Goal: Task Accomplishment & Management: Manage account settings

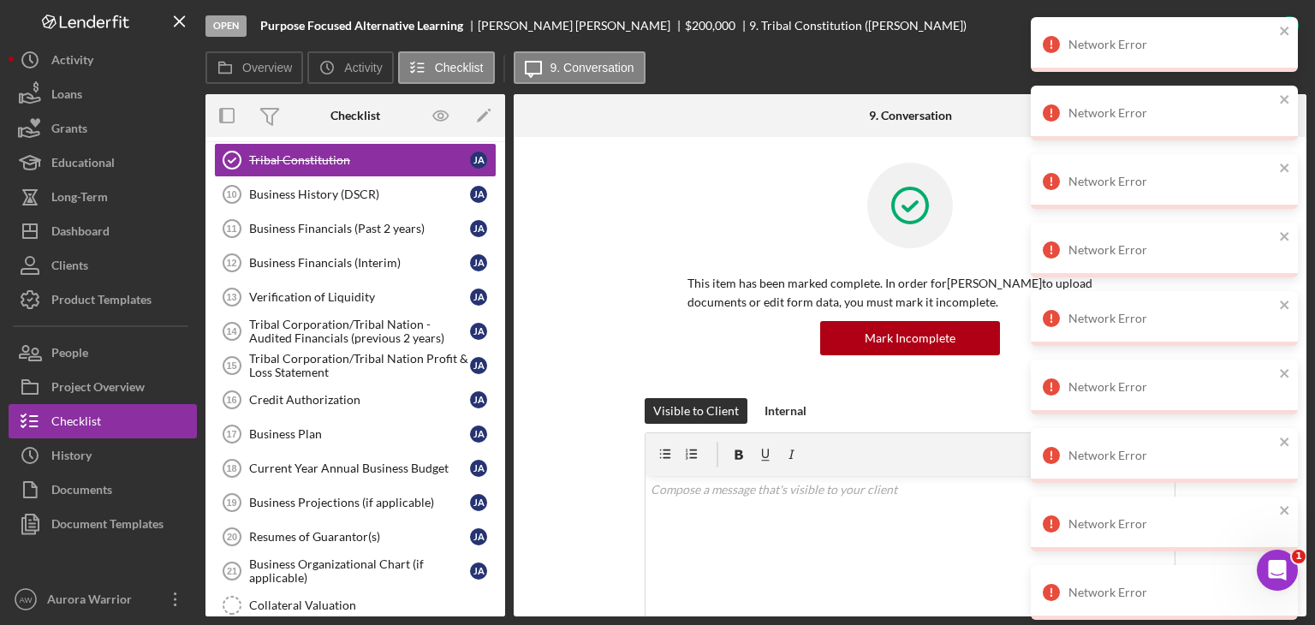
scroll to position [413, 0]
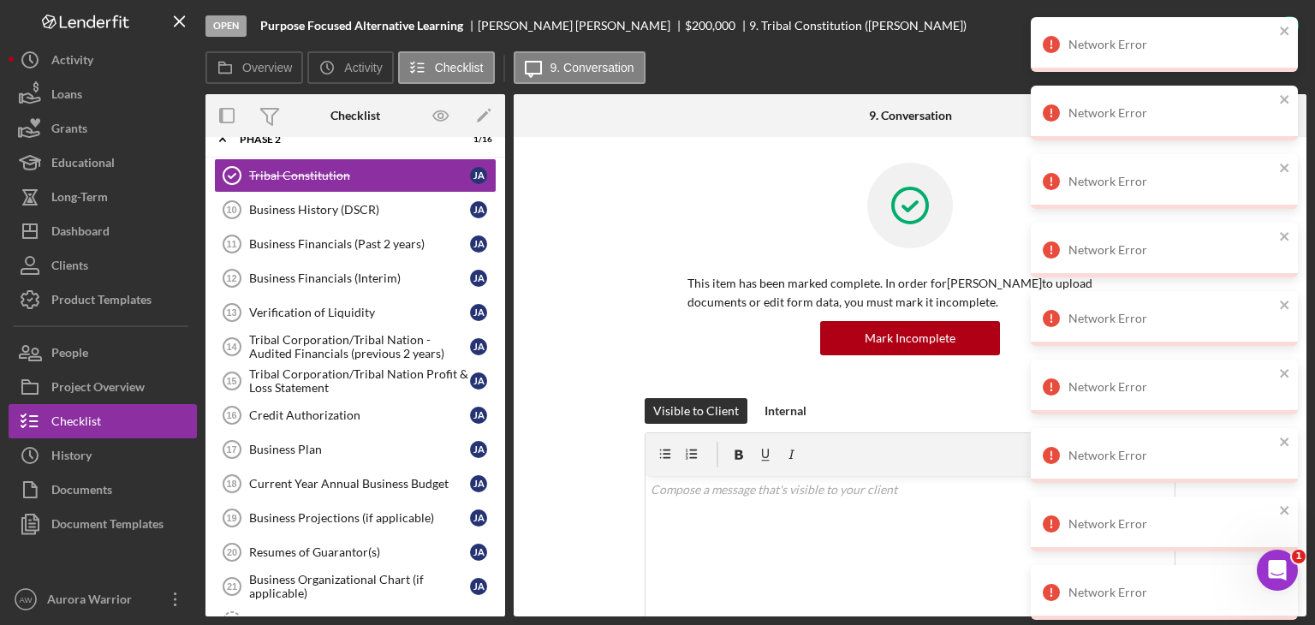
click at [1277, 26] on div "Network Error" at bounding box center [1164, 44] width 267 height 55
click at [1287, 33] on icon "close" at bounding box center [1284, 31] width 9 height 9
click at [1288, 39] on button "close" at bounding box center [1285, 32] width 12 height 16
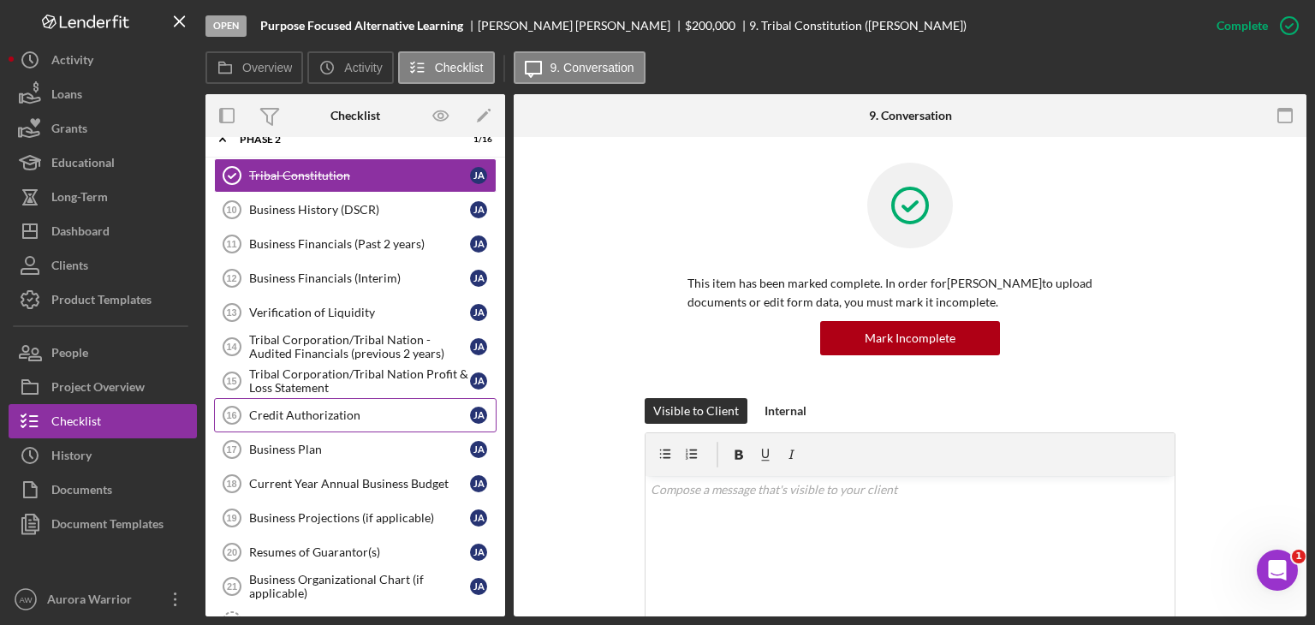
click at [414, 412] on div "Credit Authorization" at bounding box center [359, 415] width 221 height 14
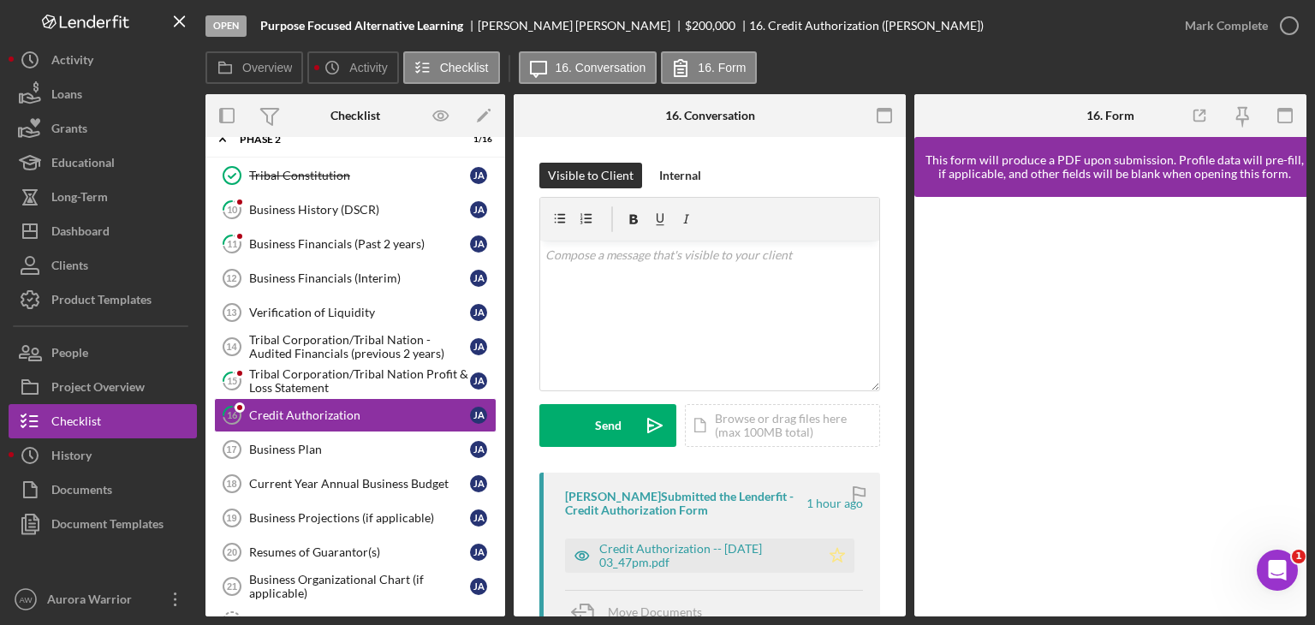
click at [831, 557] on icon "Icon/Star" at bounding box center [837, 555] width 34 height 34
click at [722, 555] on div "Credit Authorization -- 2025-10-10 03_47pm.pdf" at bounding box center [705, 555] width 212 height 27
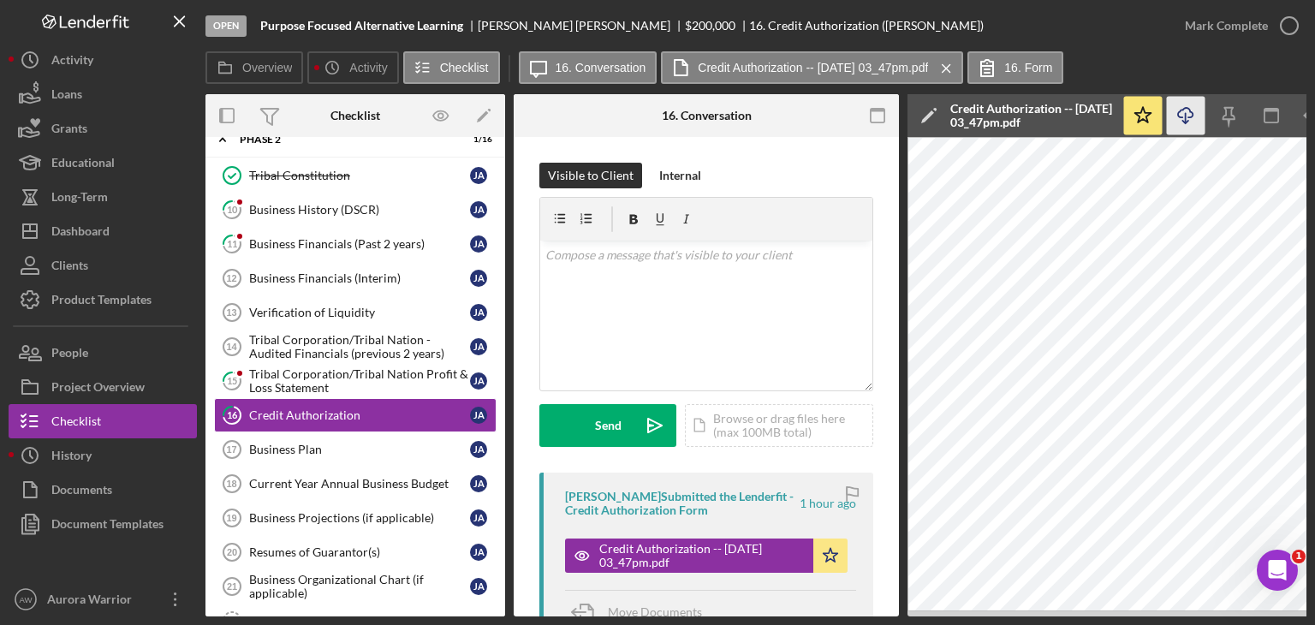
click at [1188, 119] on icon "Icon/Download" at bounding box center [1186, 116] width 39 height 39
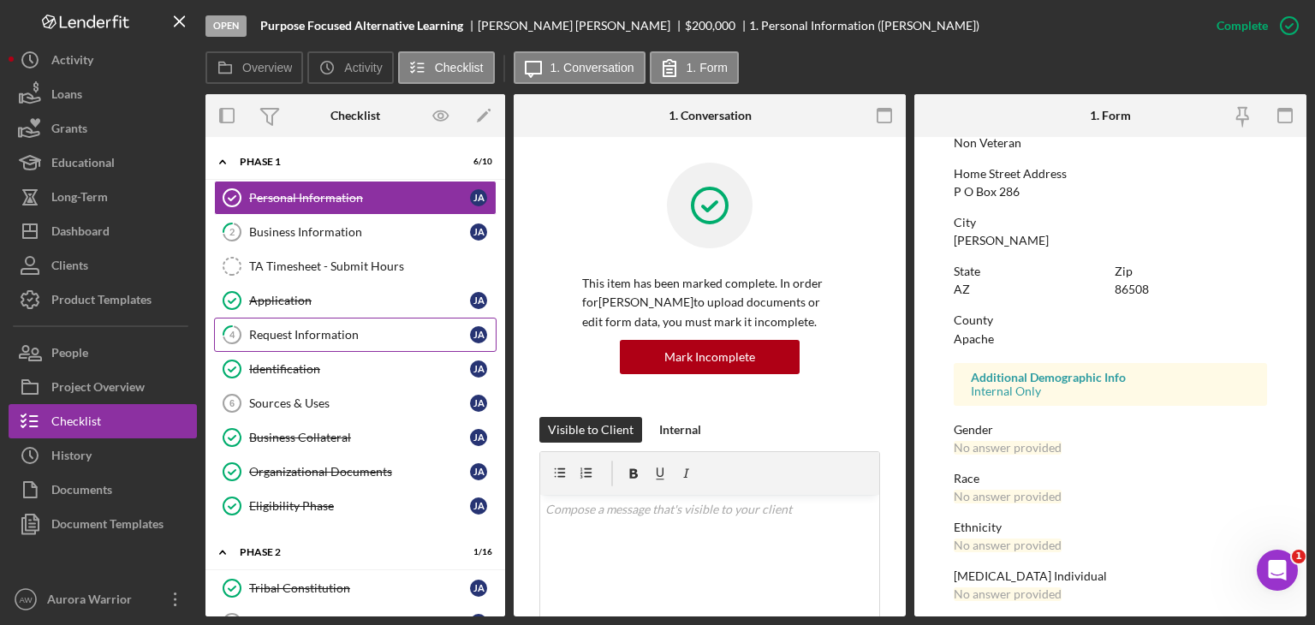
scroll to position [264, 0]
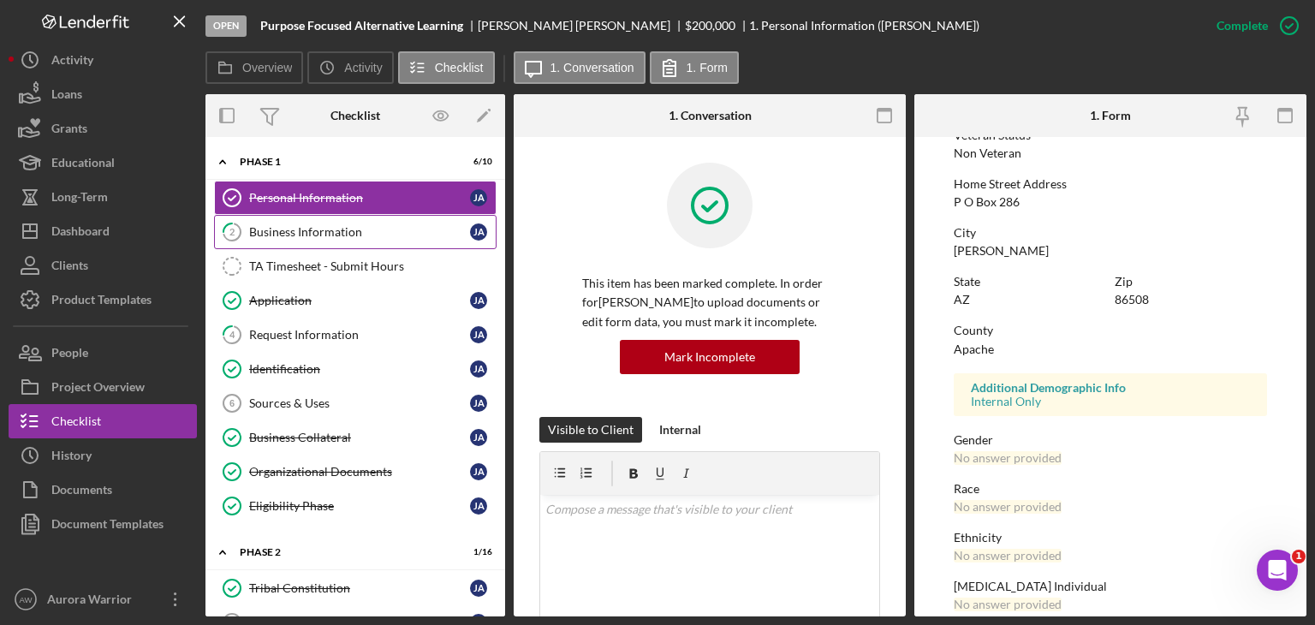
click at [319, 230] on div "Business Information" at bounding box center [359, 232] width 221 height 14
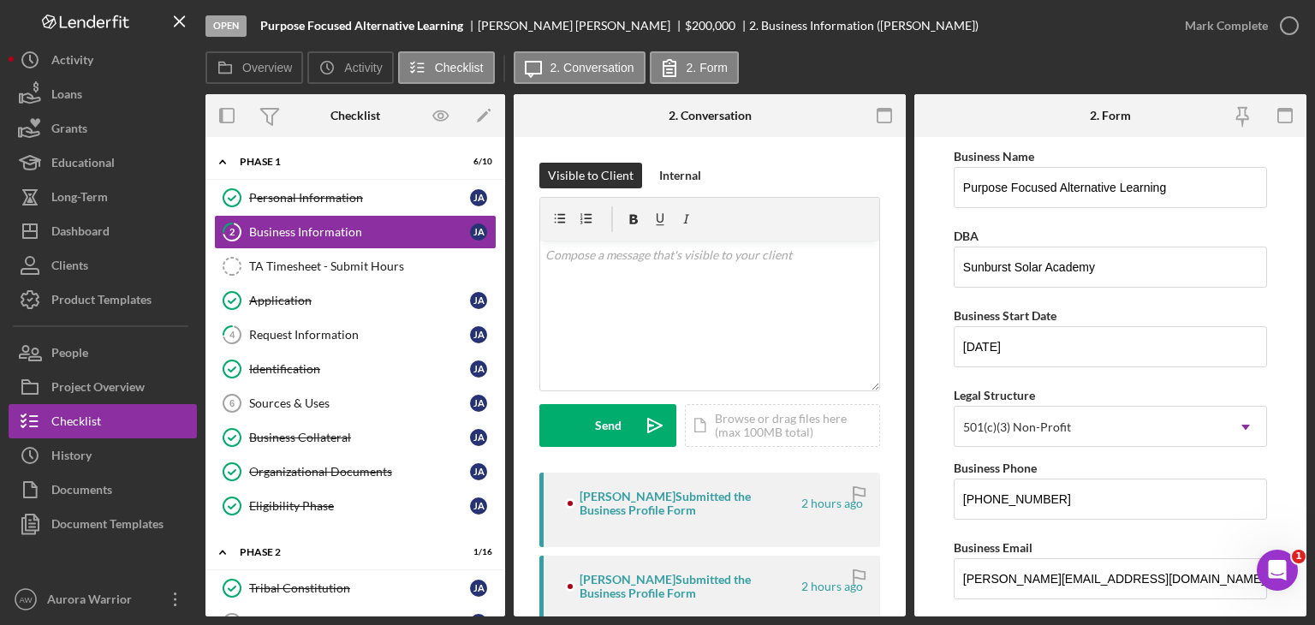
click at [0, 0] on icon "button" at bounding box center [0, 0] width 0 height 0
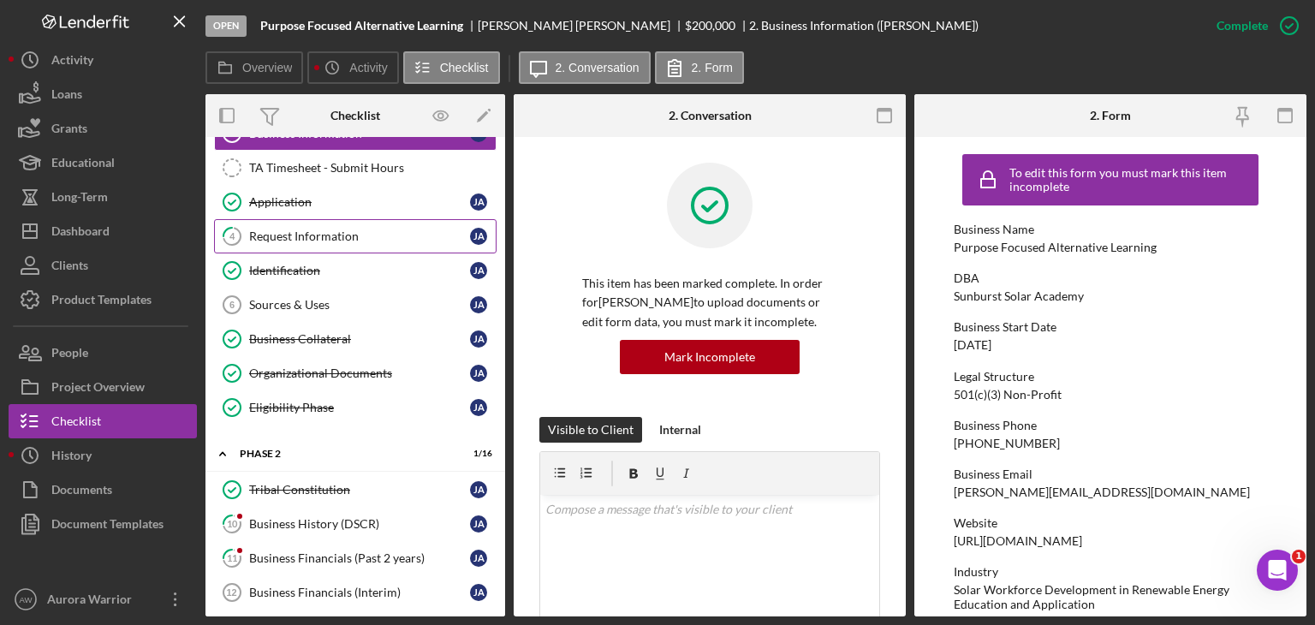
scroll to position [96, 0]
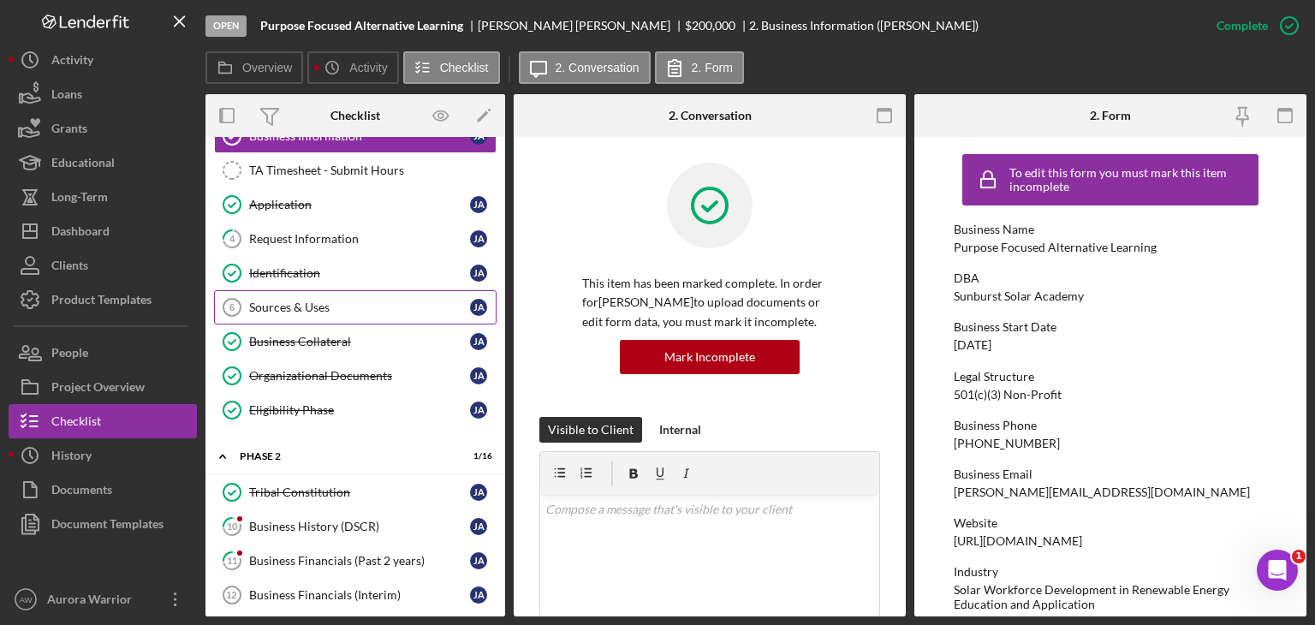
click at [365, 312] on link "Sources & Uses 6 Sources & Uses [PERSON_NAME]" at bounding box center [355, 307] width 282 height 34
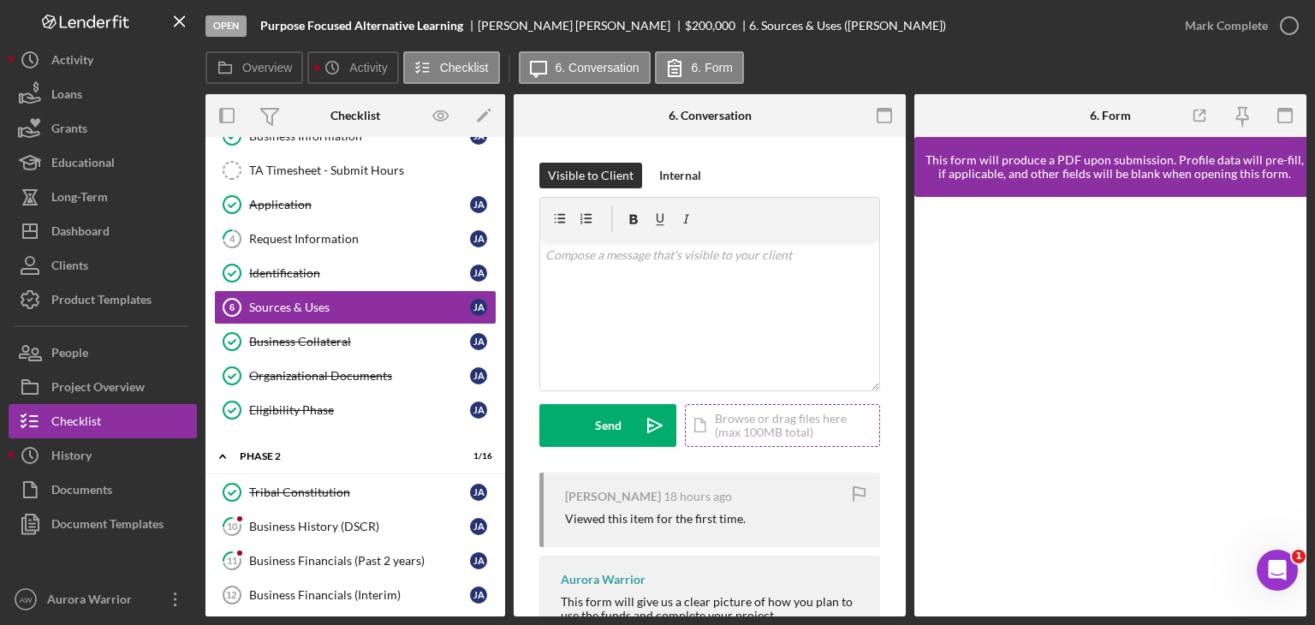
scroll to position [89, 0]
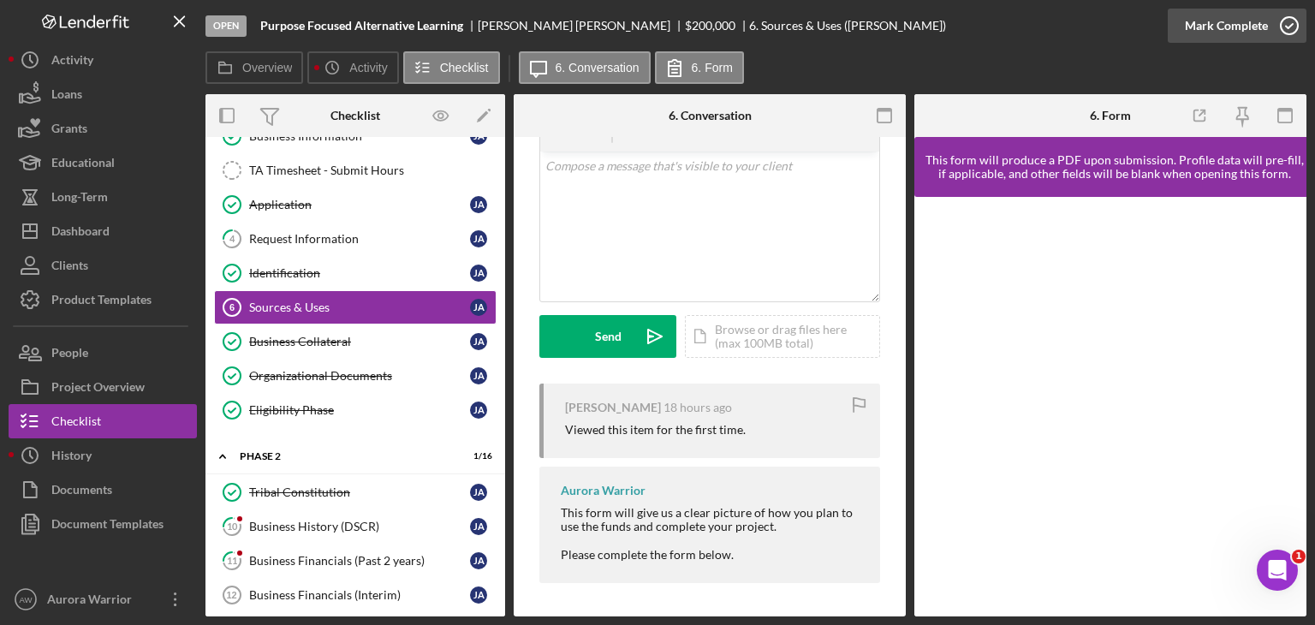
click at [1281, 25] on icon "button" at bounding box center [1289, 25] width 43 height 43
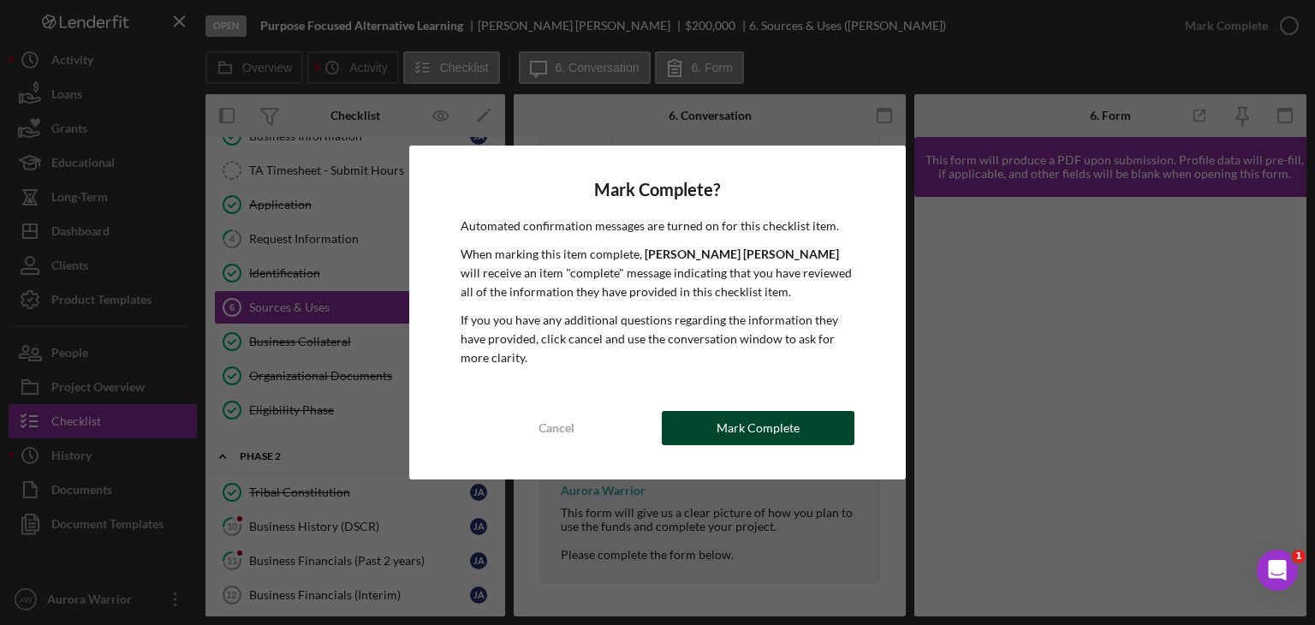
click at [733, 421] on div "Mark Complete" at bounding box center [757, 428] width 83 height 34
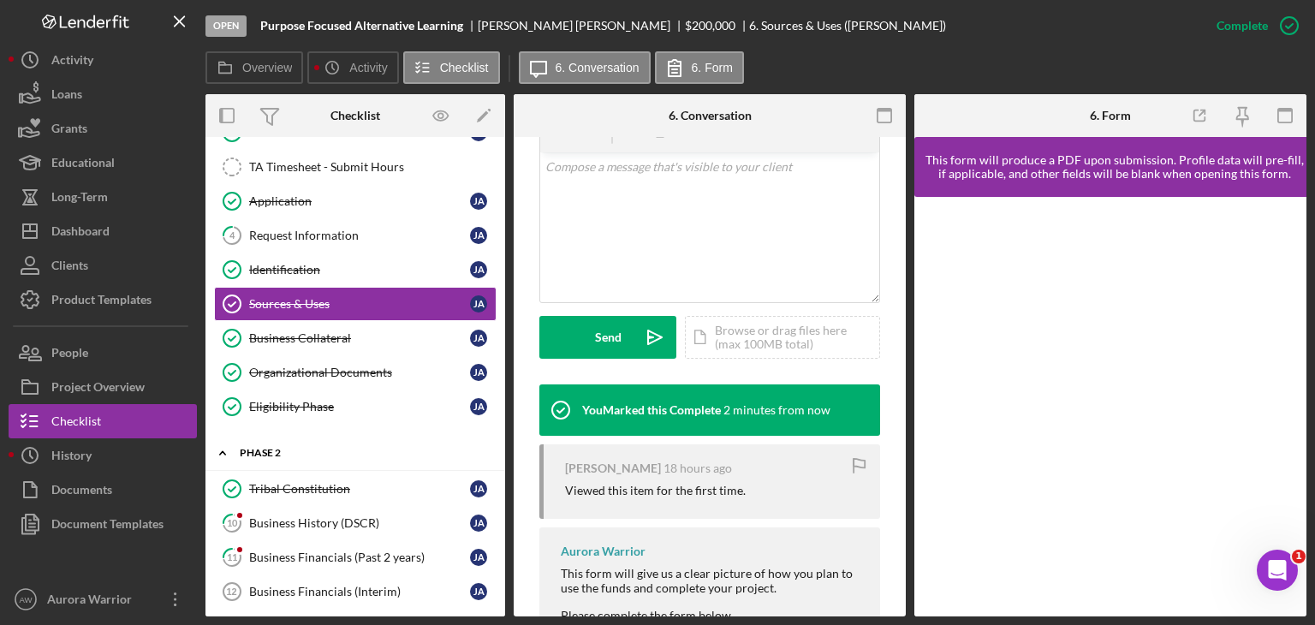
scroll to position [82, 0]
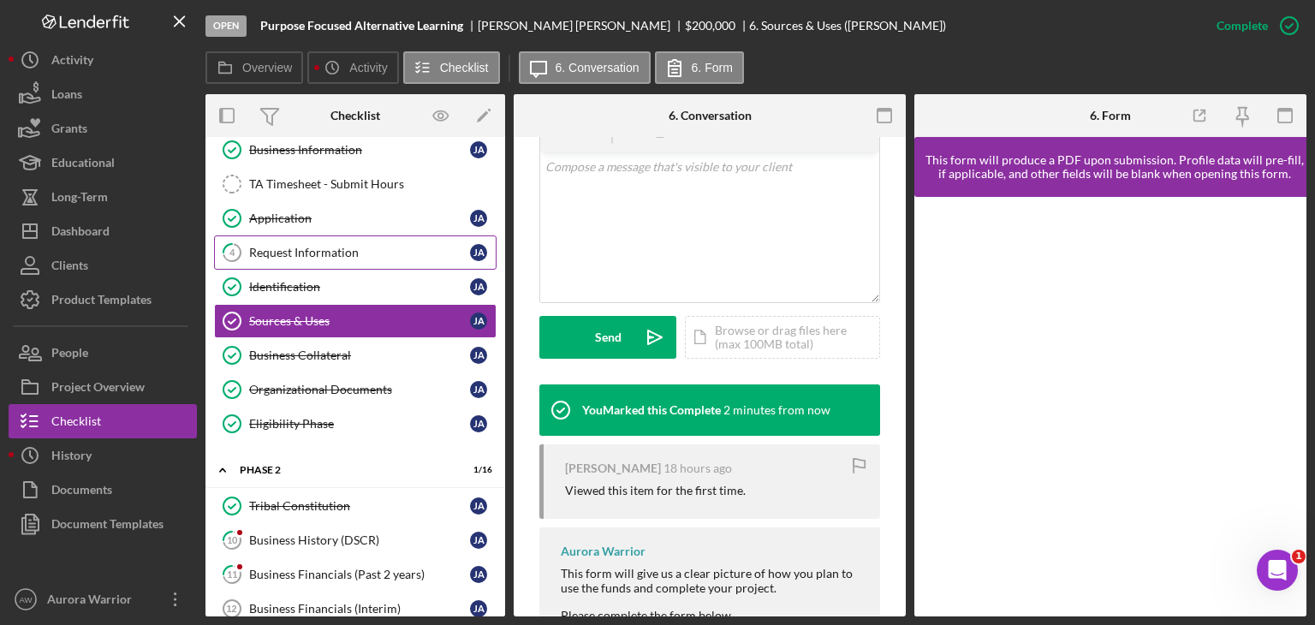
click at [375, 252] on div "Request Information" at bounding box center [359, 253] width 221 height 14
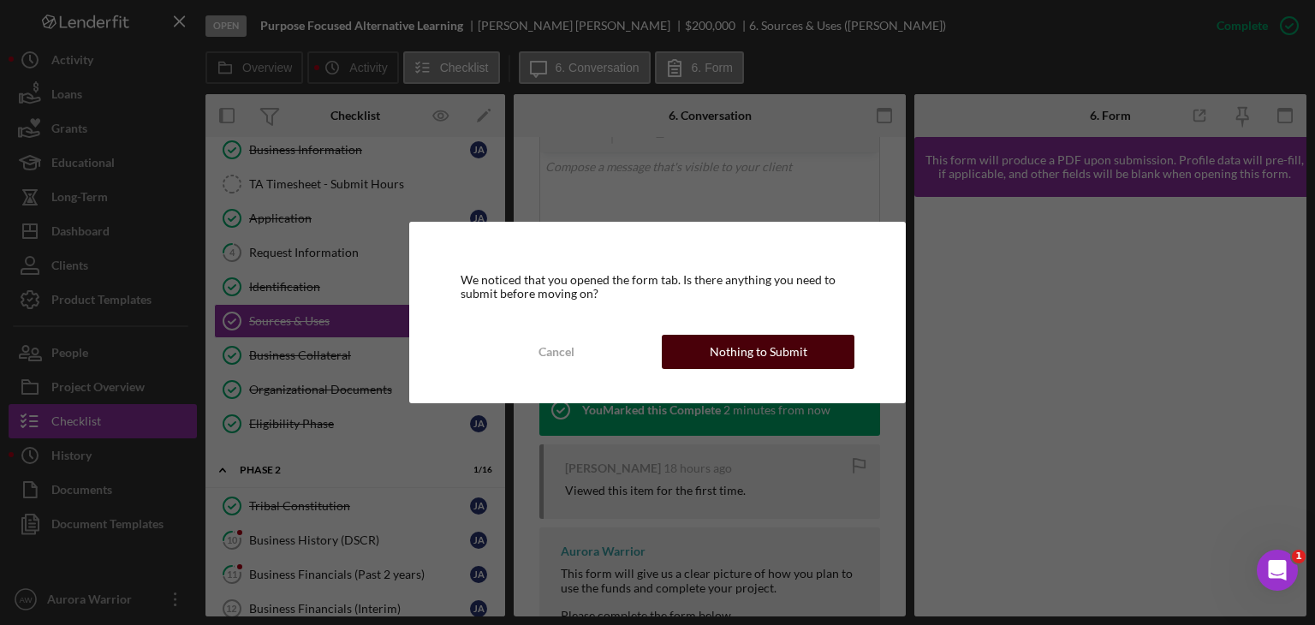
click at [777, 352] on div "Nothing to Submit" at bounding box center [759, 352] width 98 height 34
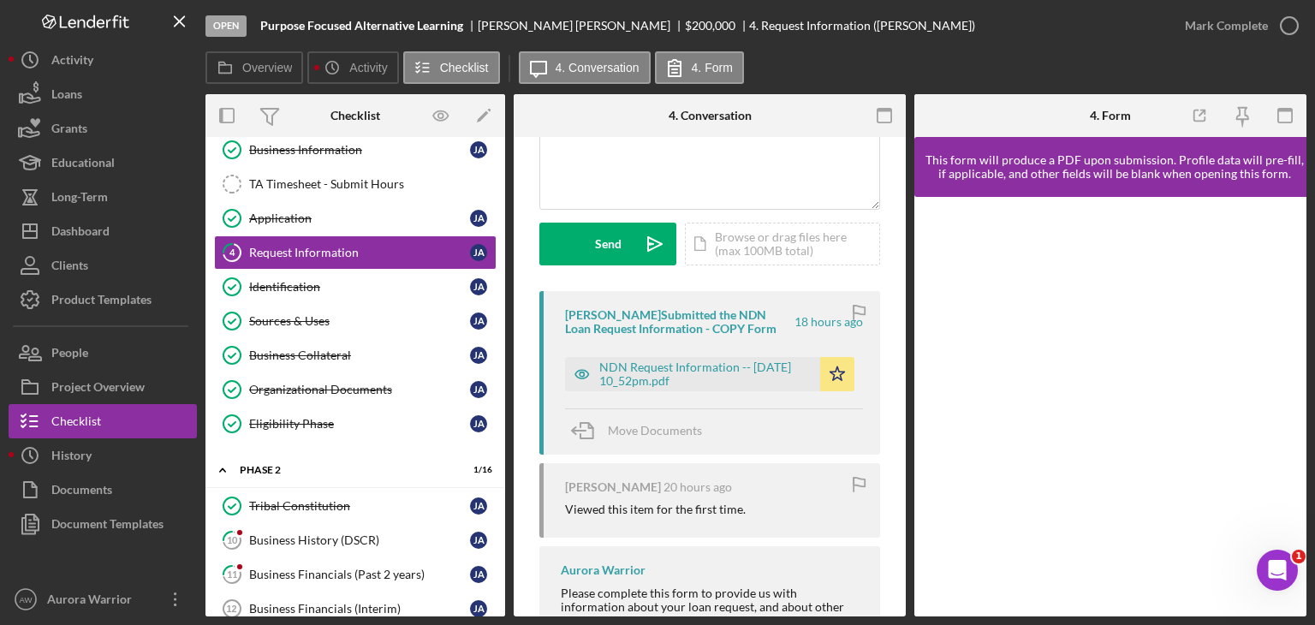
scroll to position [229, 0]
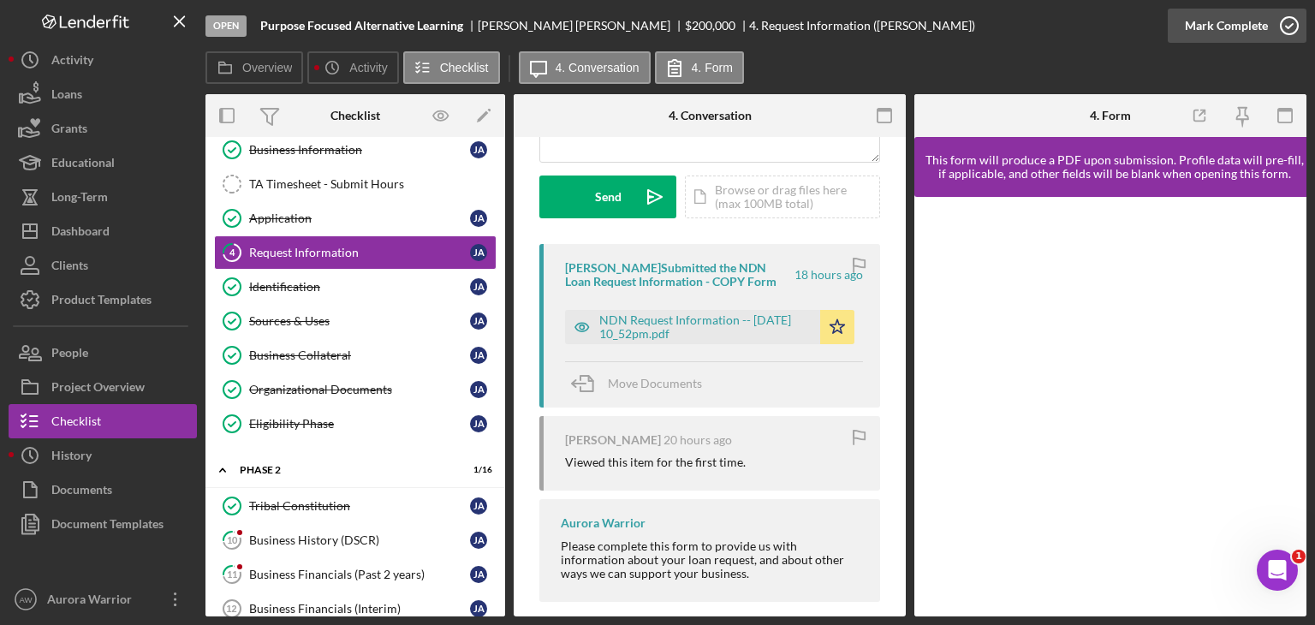
click at [1284, 28] on icon "button" at bounding box center [1289, 25] width 43 height 43
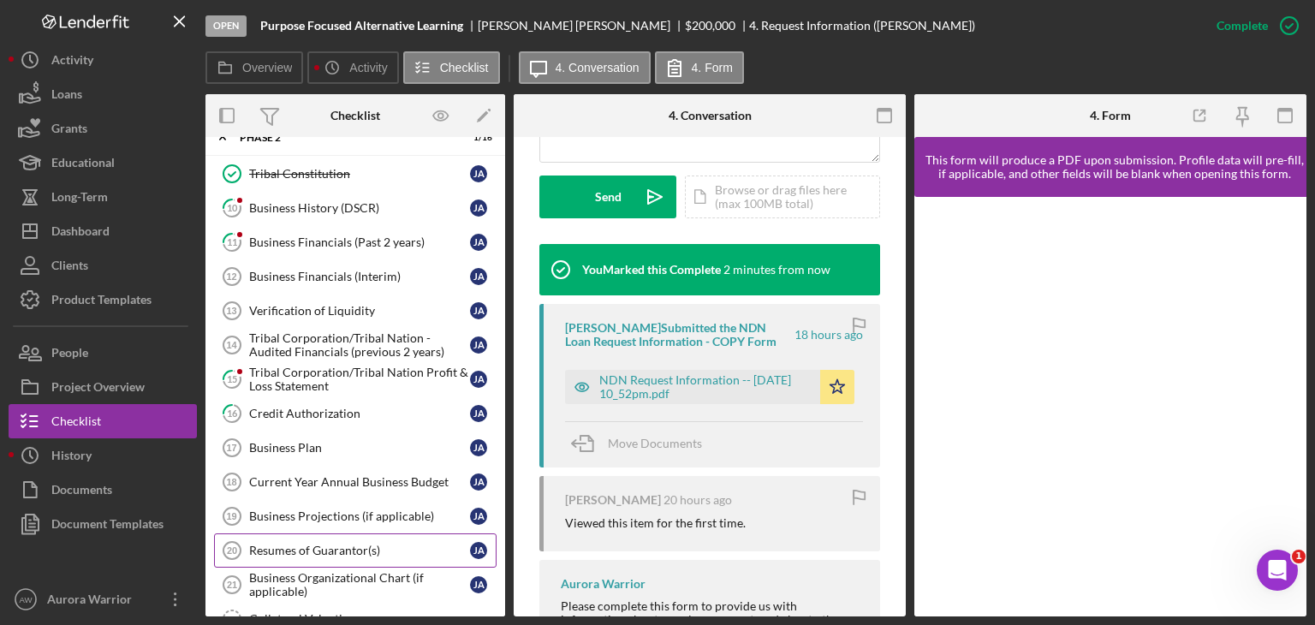
scroll to position [622, 0]
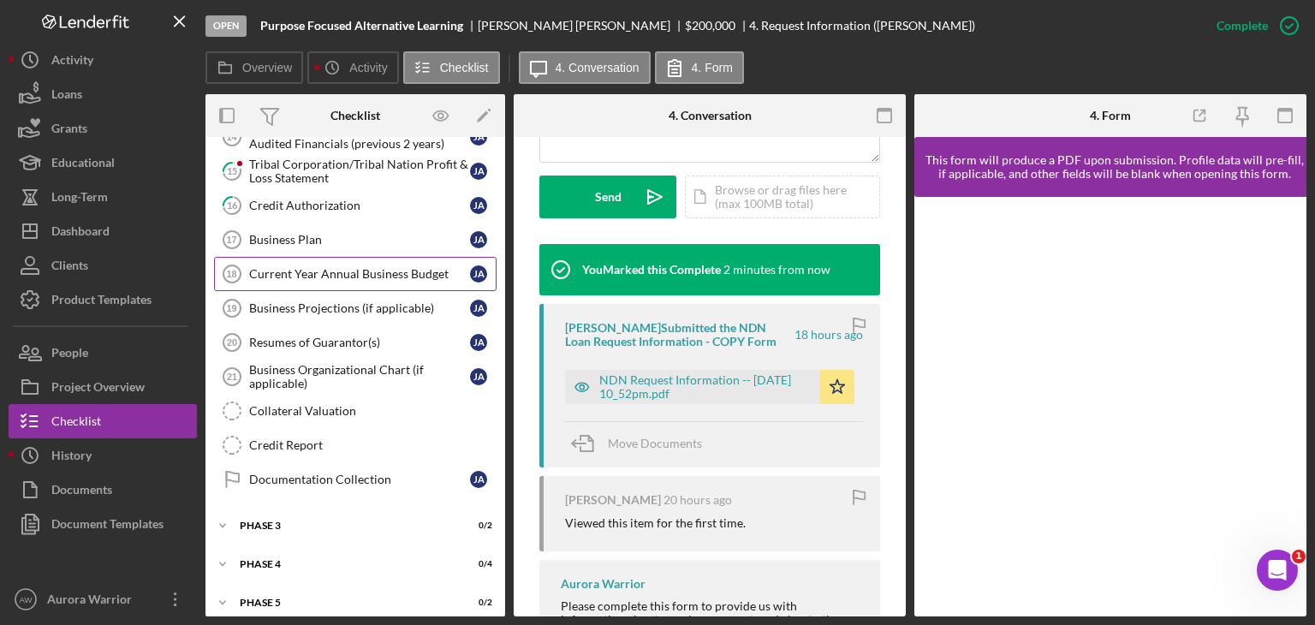
click at [340, 269] on div "Current Year Annual Business Budget" at bounding box center [359, 274] width 221 height 14
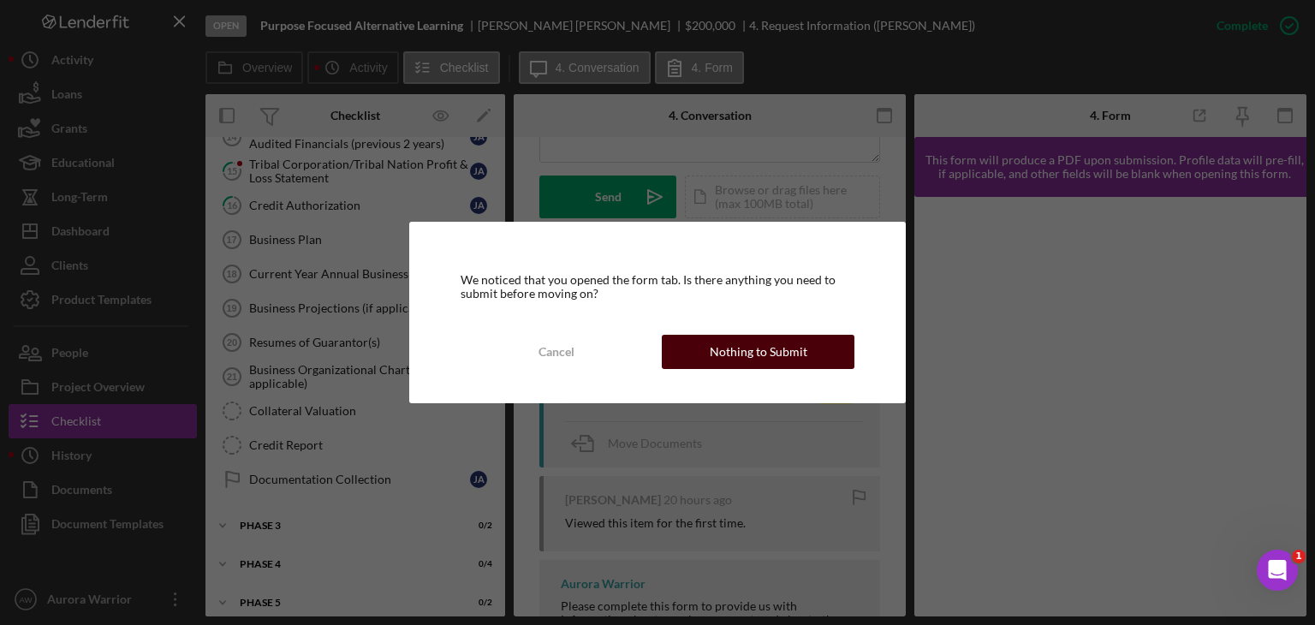
click at [728, 348] on div "Nothing to Submit" at bounding box center [759, 352] width 98 height 34
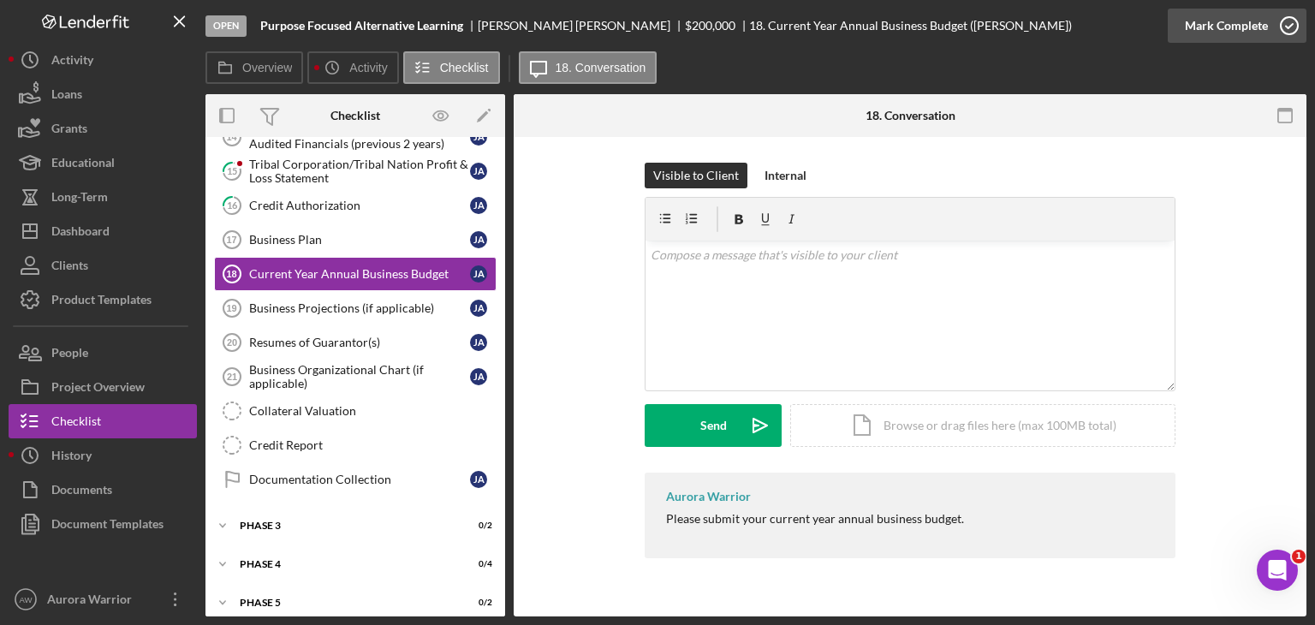
click at [1286, 34] on circle "button" at bounding box center [1288, 25] width 17 height 17
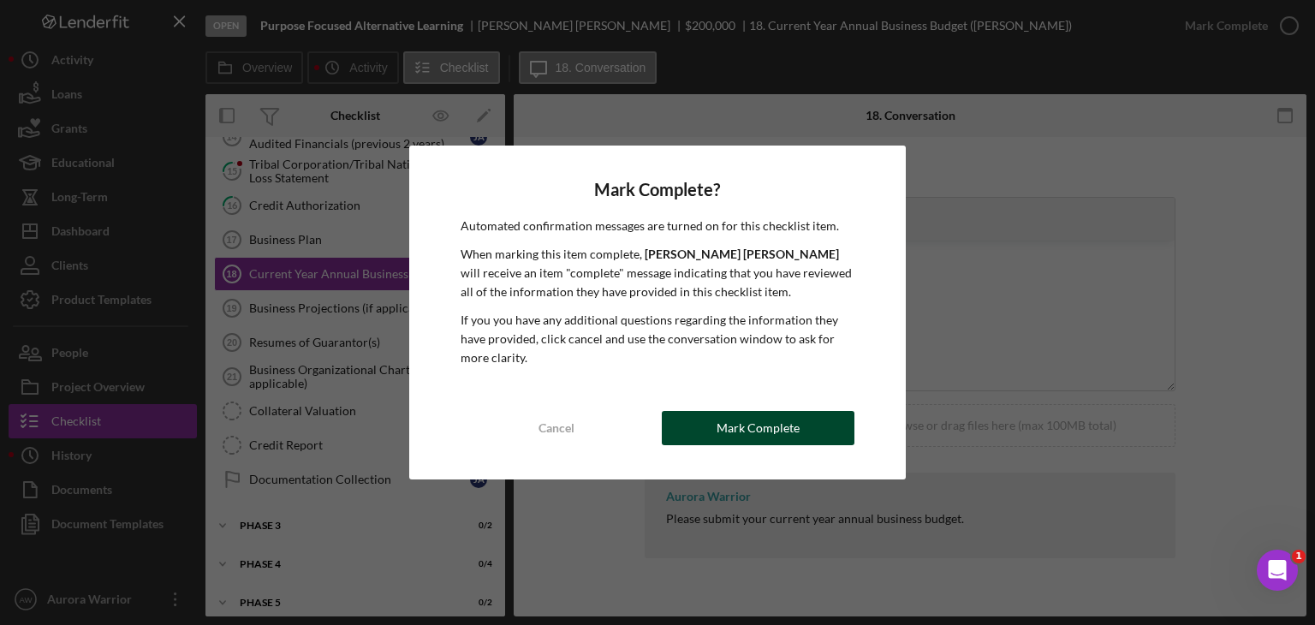
click at [778, 424] on div "Mark Complete" at bounding box center [757, 428] width 83 height 34
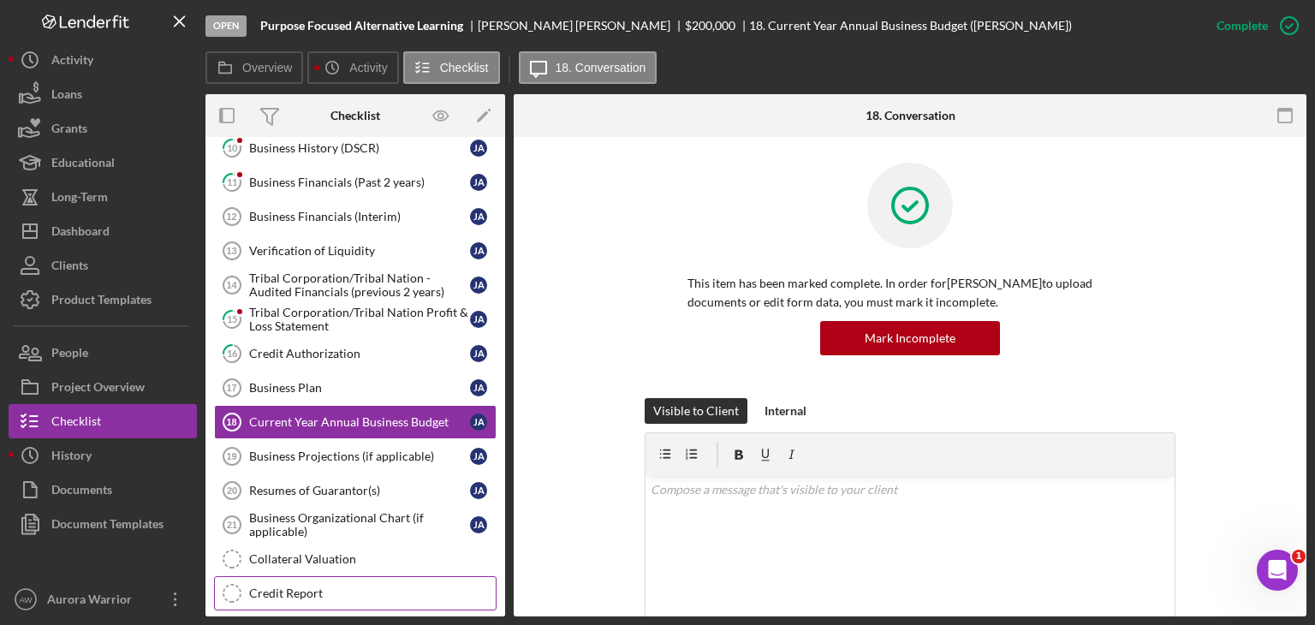
scroll to position [472, 0]
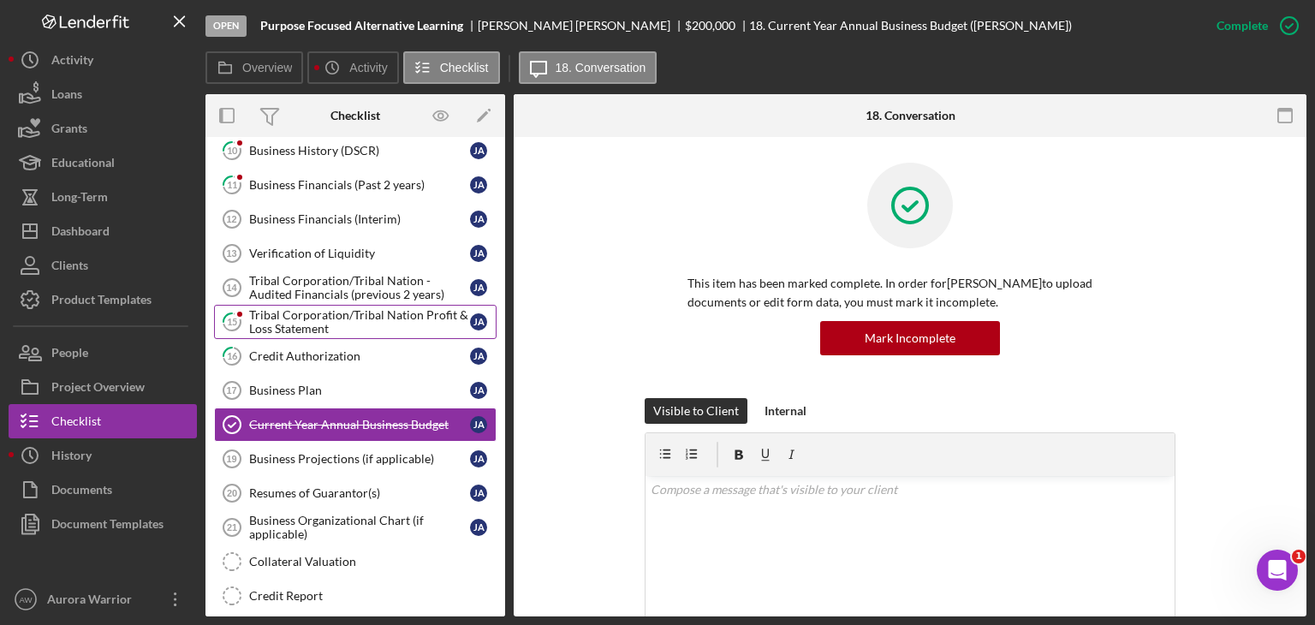
click at [342, 323] on div "Tribal Corporation/Tribal Nation Profit & Loss Statement" at bounding box center [359, 321] width 221 height 27
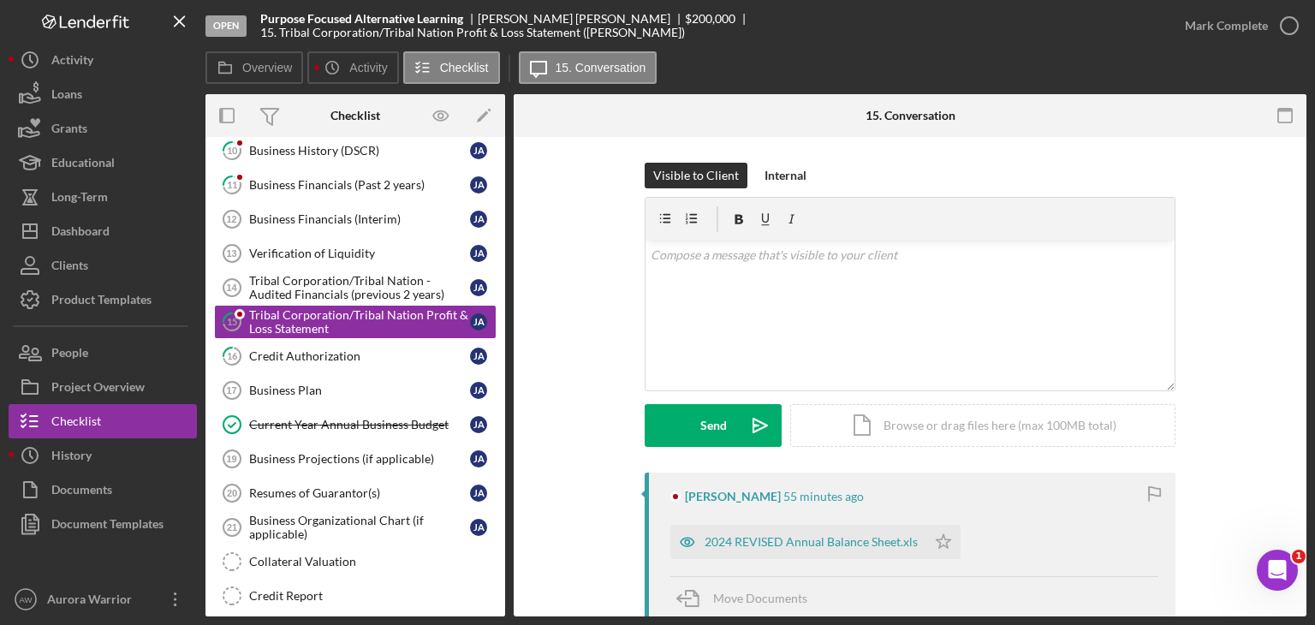
scroll to position [123, 0]
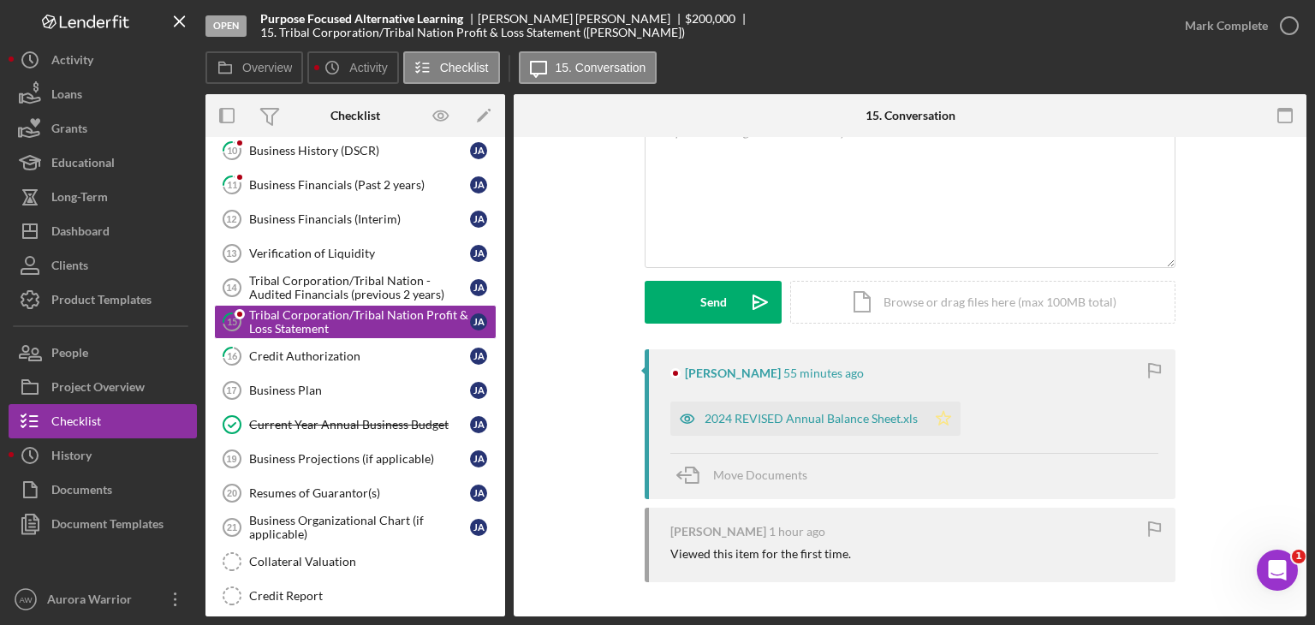
click at [944, 419] on icon "Icon/Star" at bounding box center [943, 418] width 34 height 34
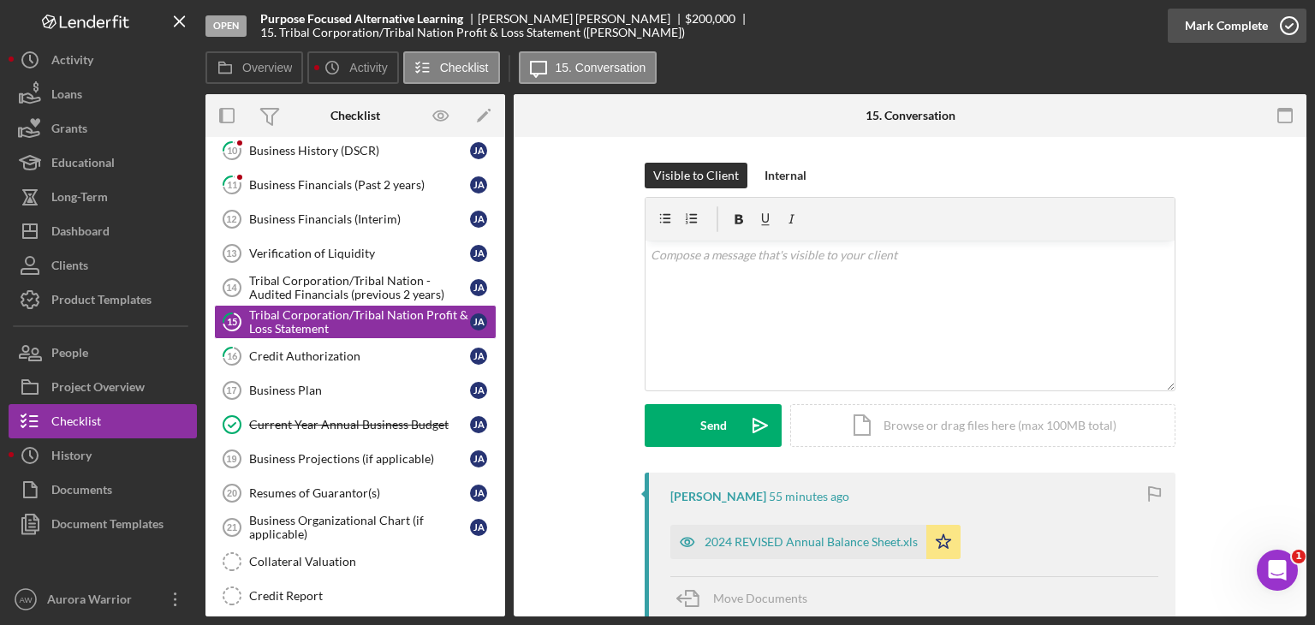
click at [1294, 35] on icon "button" at bounding box center [1289, 25] width 43 height 43
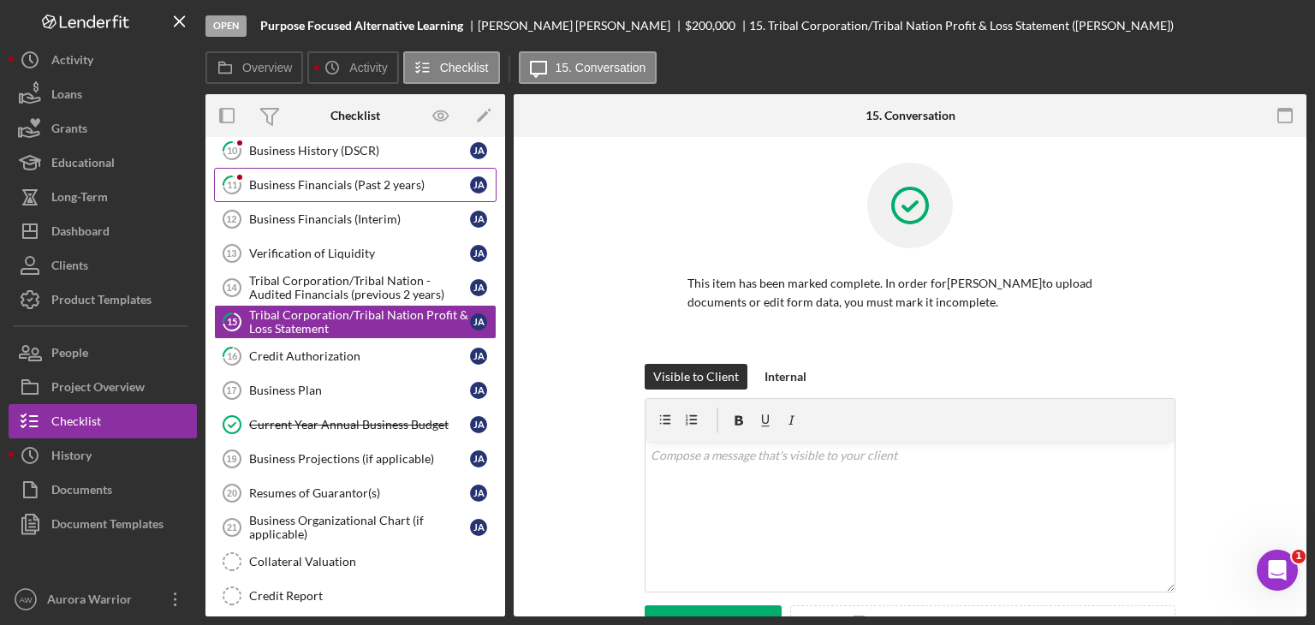
click at [377, 182] on div "Business Financials (Past 2 years)" at bounding box center [359, 185] width 221 height 14
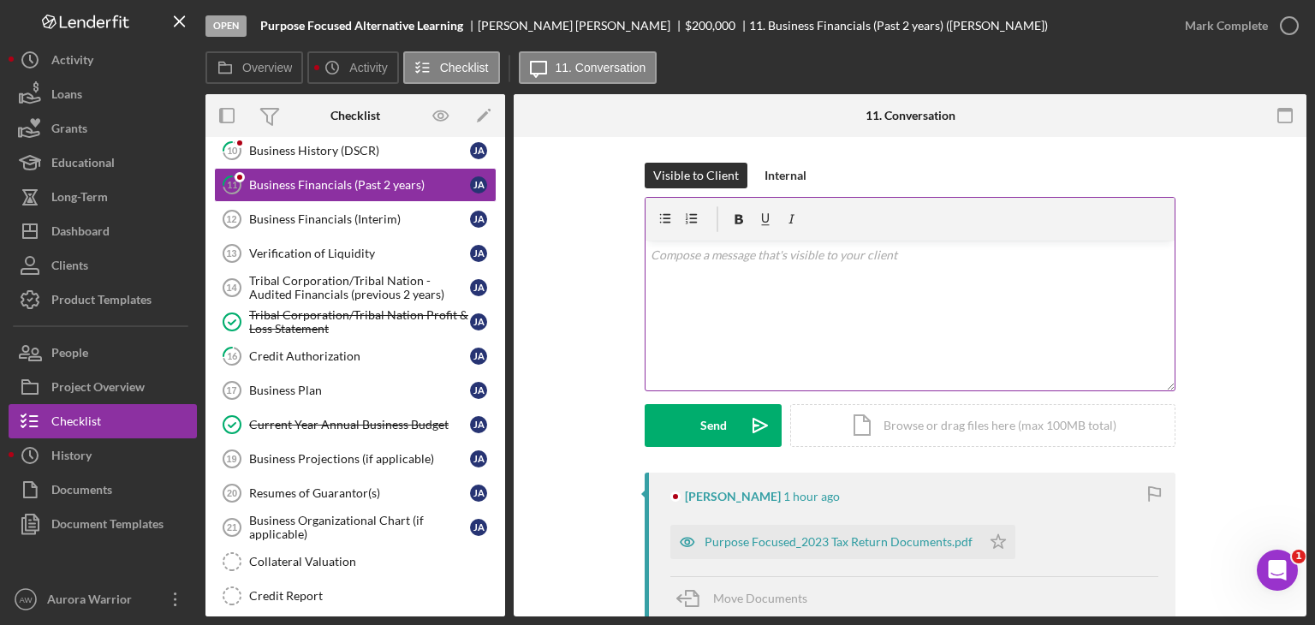
scroll to position [234, 0]
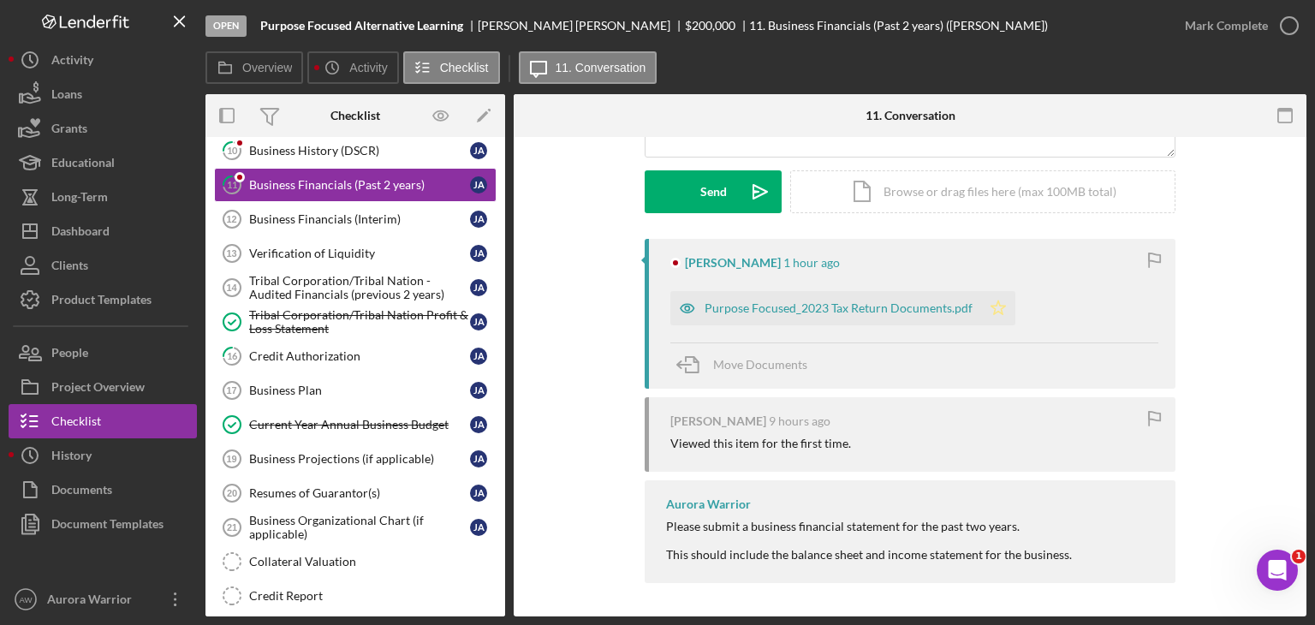
click at [991, 307] on icon "Icon/Star" at bounding box center [998, 308] width 34 height 34
click at [1279, 33] on icon "button" at bounding box center [1289, 25] width 43 height 43
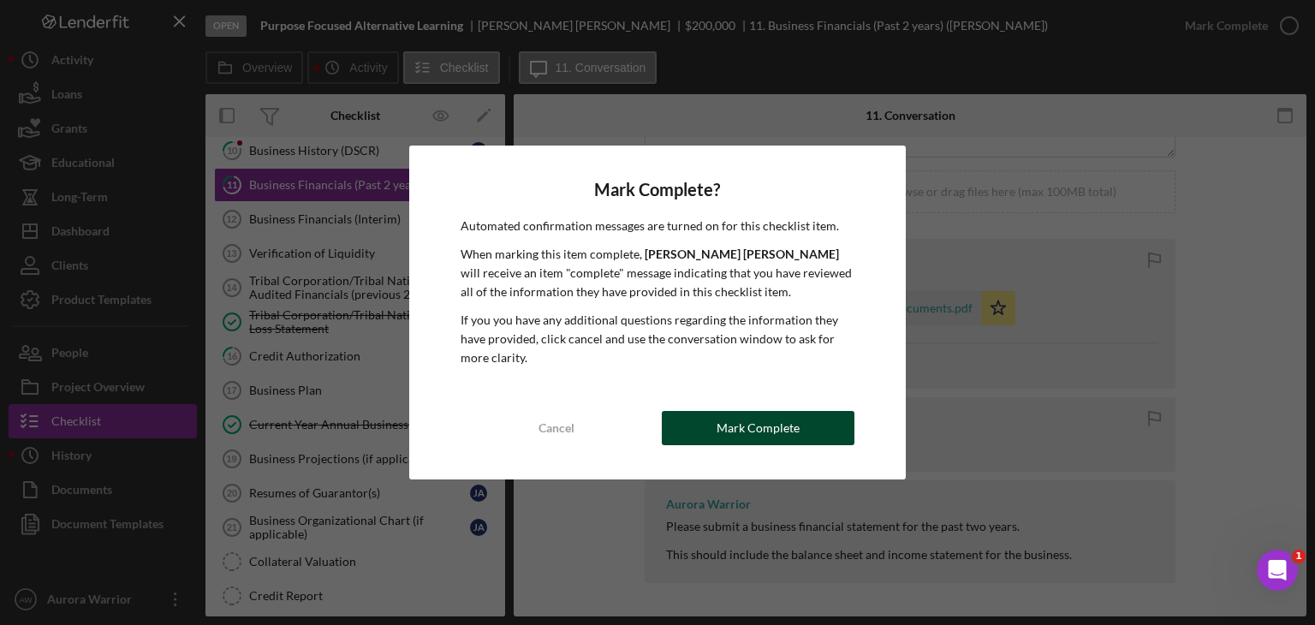
click at [718, 434] on button "Mark Complete" at bounding box center [758, 428] width 193 height 34
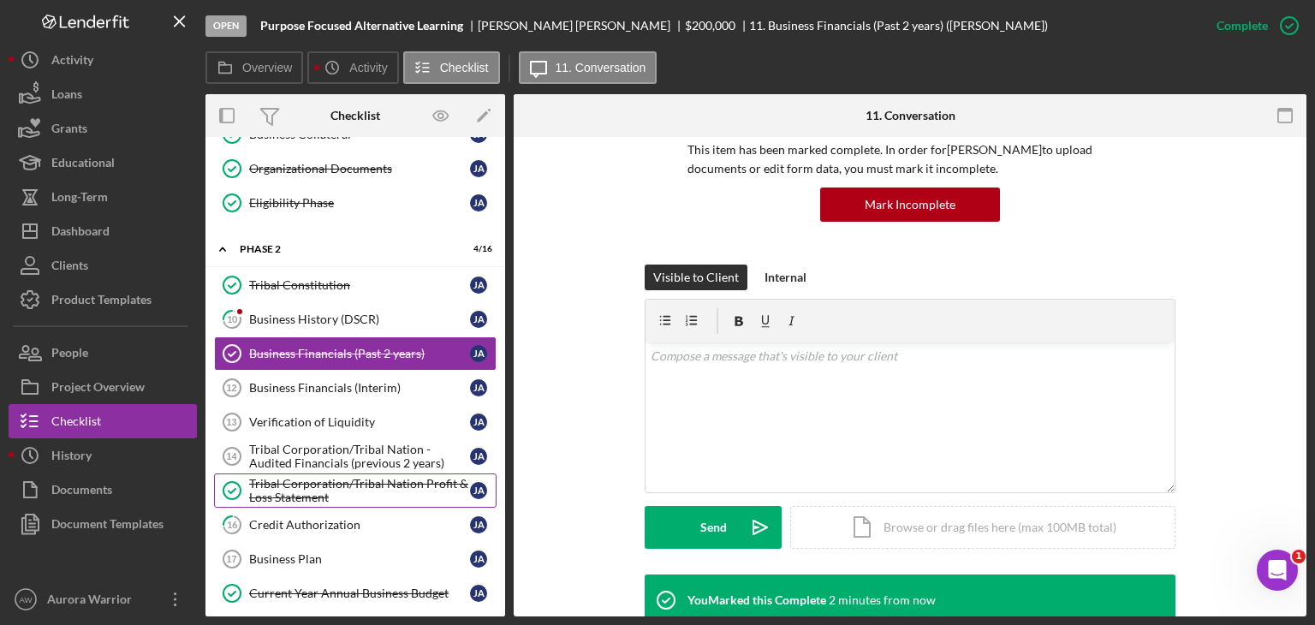
scroll to position [301, 0]
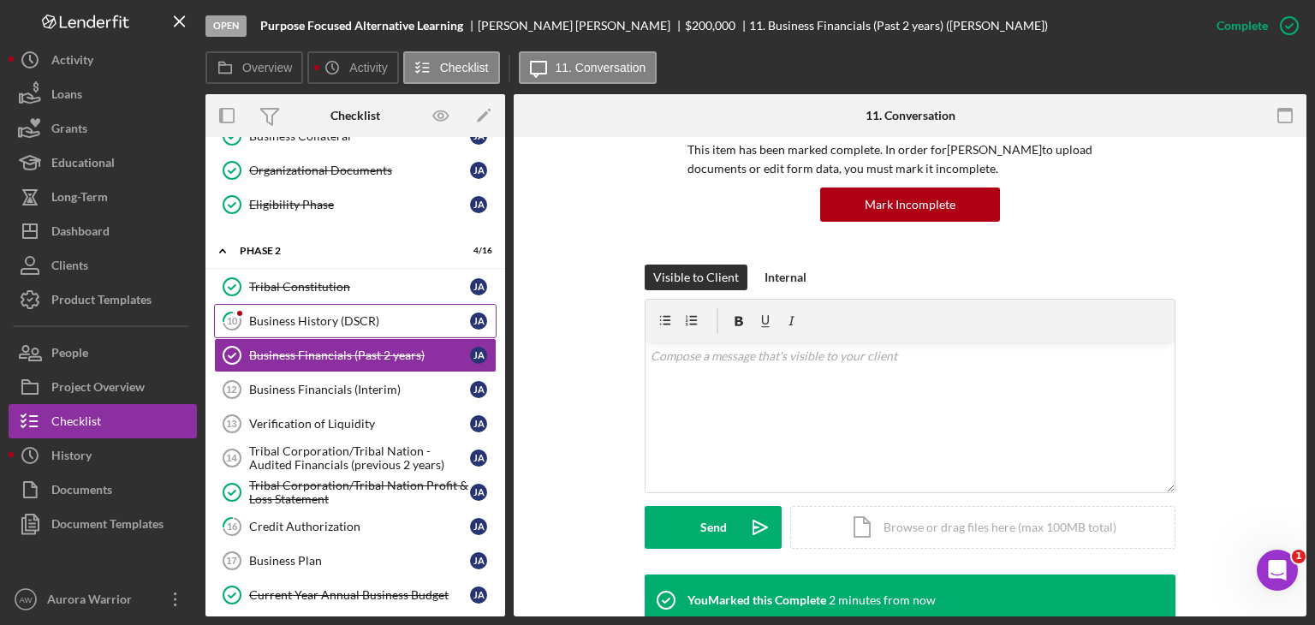
click at [321, 317] on div "Business History (DSCR)" at bounding box center [359, 321] width 221 height 14
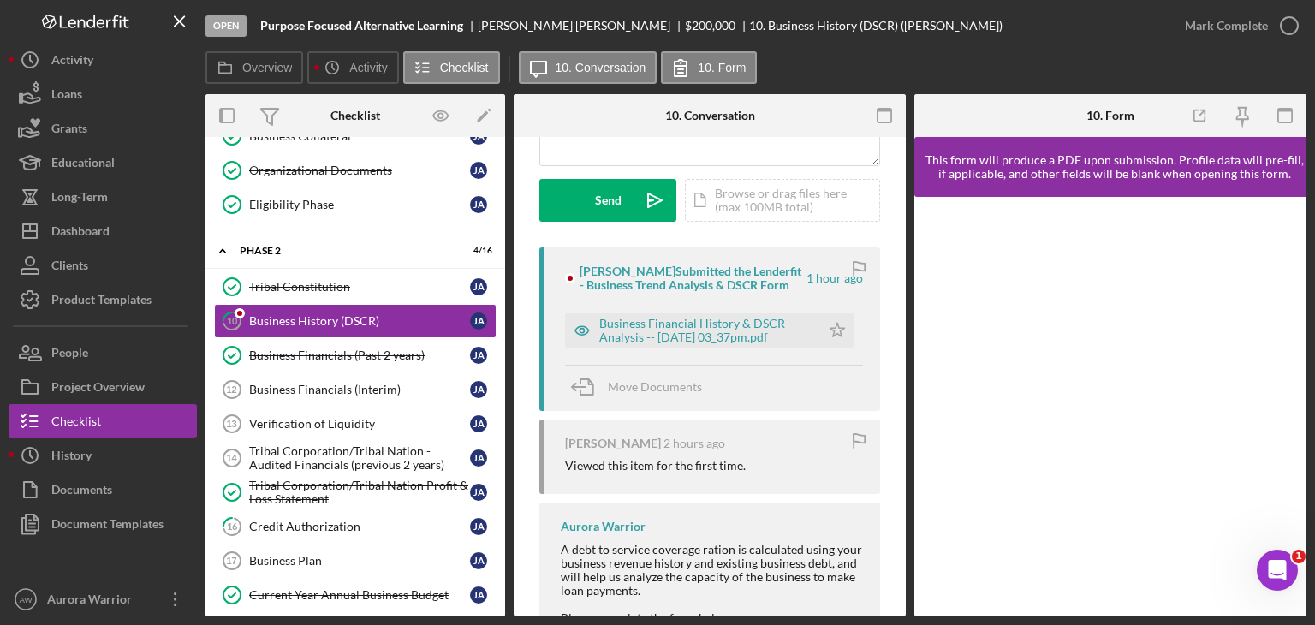
scroll to position [288, 0]
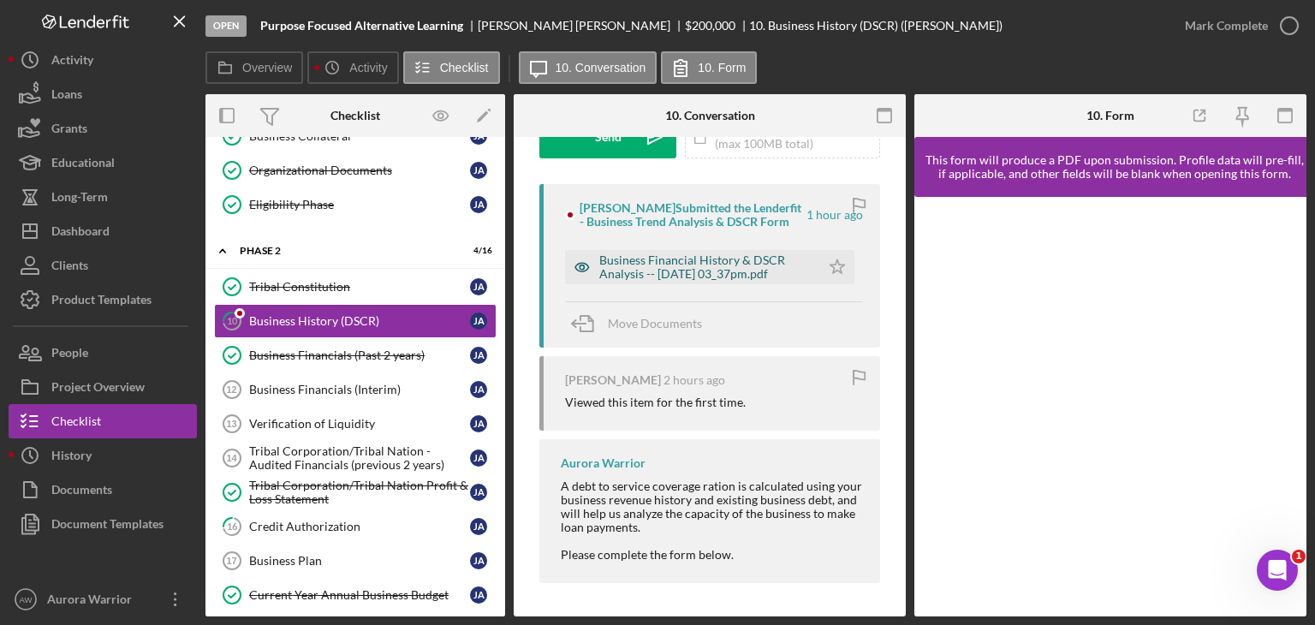
click at [749, 256] on div "Business Financial History & DSCR Analysis -- [DATE] 03_37pm.pdf" at bounding box center [705, 266] width 212 height 27
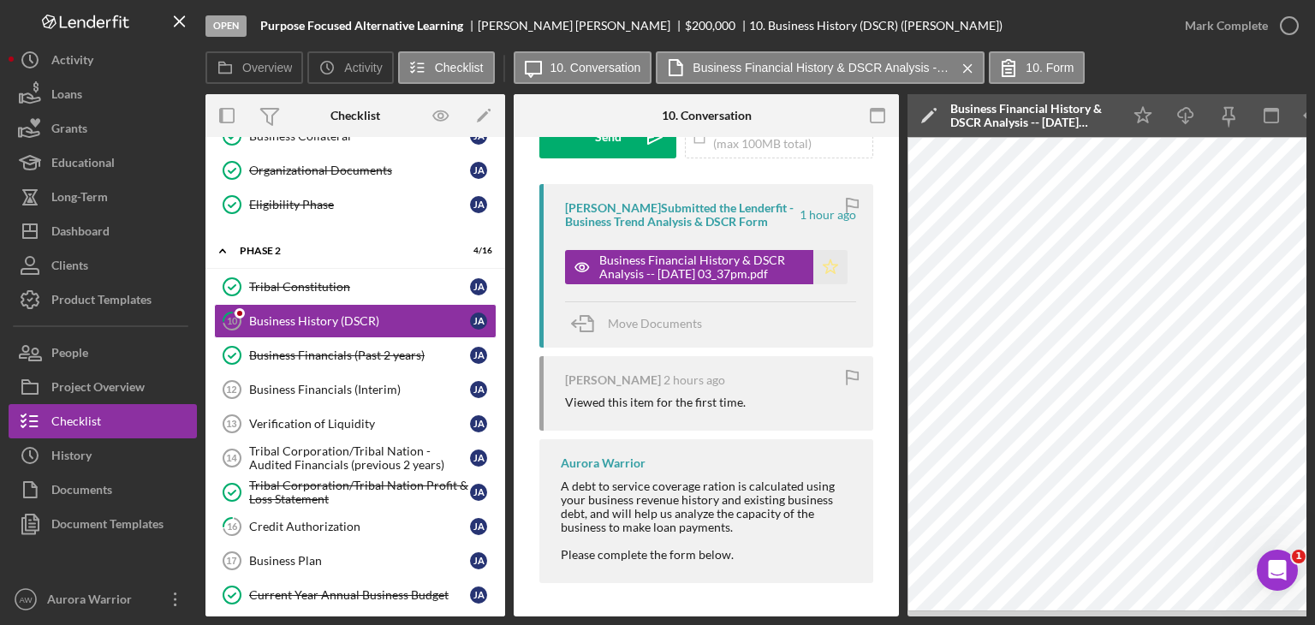
click at [819, 267] on icon "Icon/Star" at bounding box center [830, 267] width 34 height 34
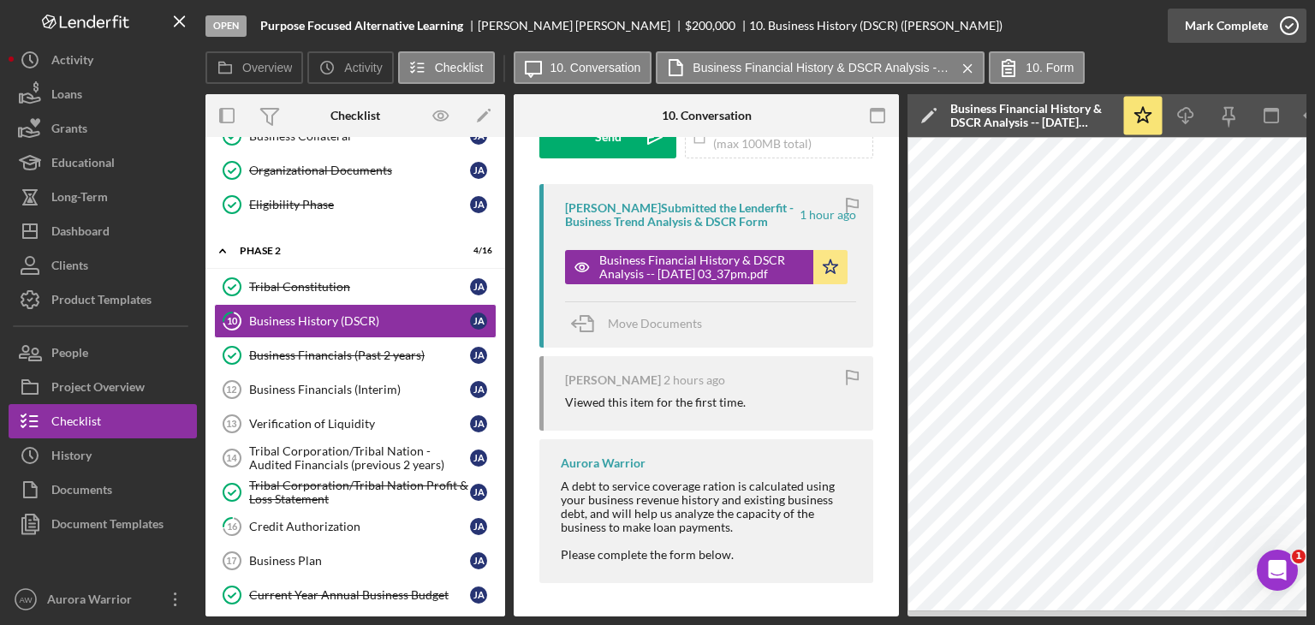
click at [1291, 28] on icon "button" at bounding box center [1289, 25] width 43 height 43
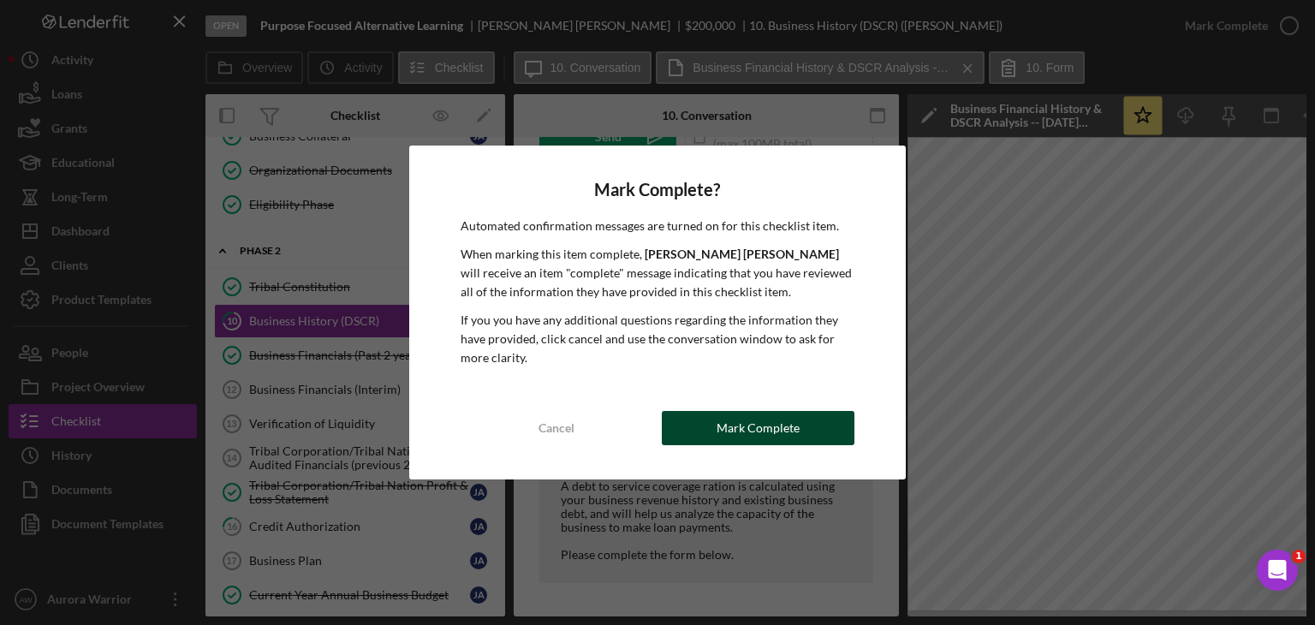
click at [755, 431] on div "Mark Complete" at bounding box center [757, 428] width 83 height 34
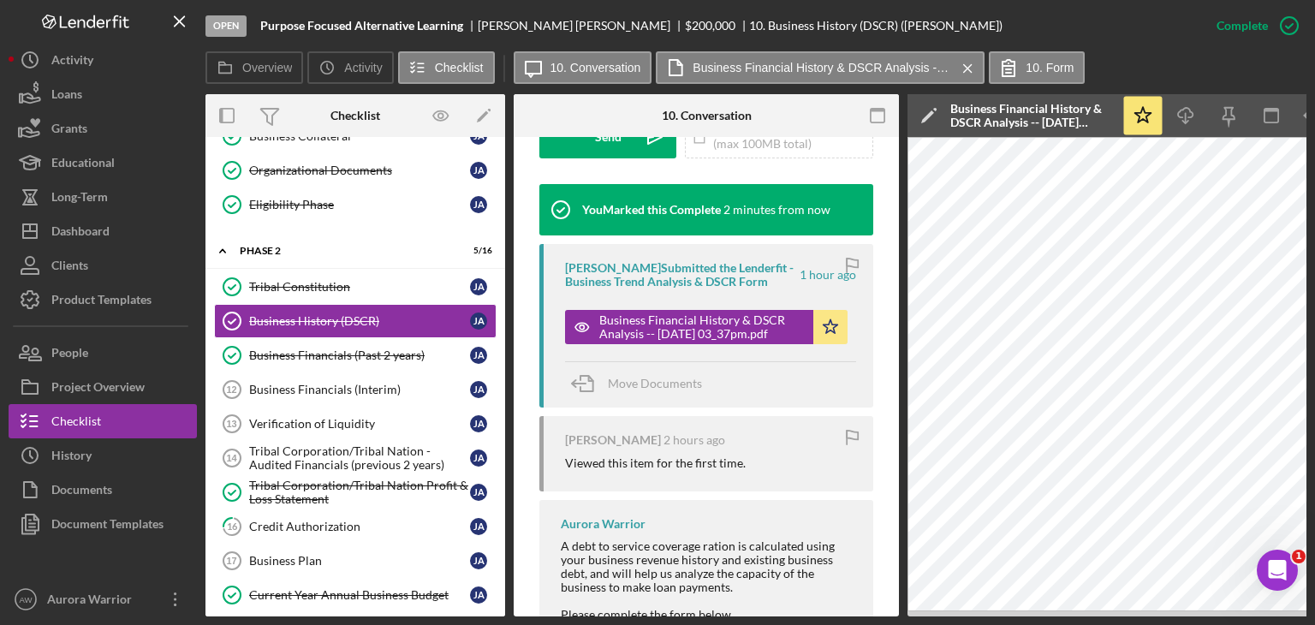
scroll to position [561, 0]
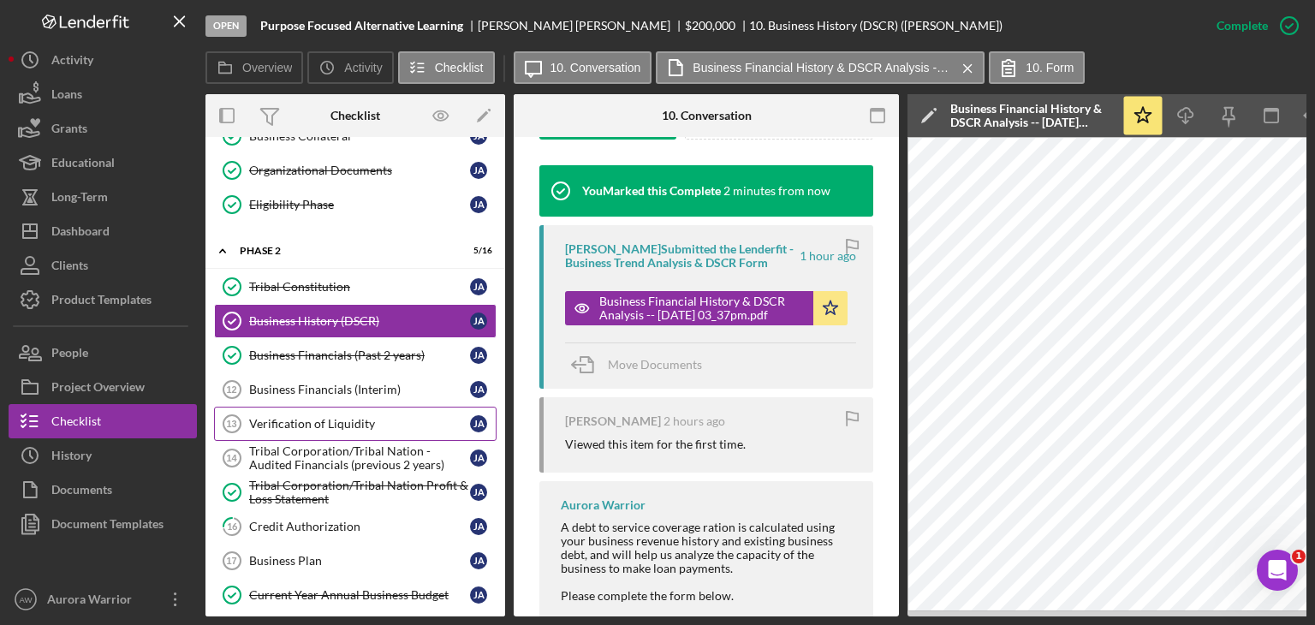
click at [395, 421] on div "Verification of Liquidity" at bounding box center [359, 424] width 221 height 14
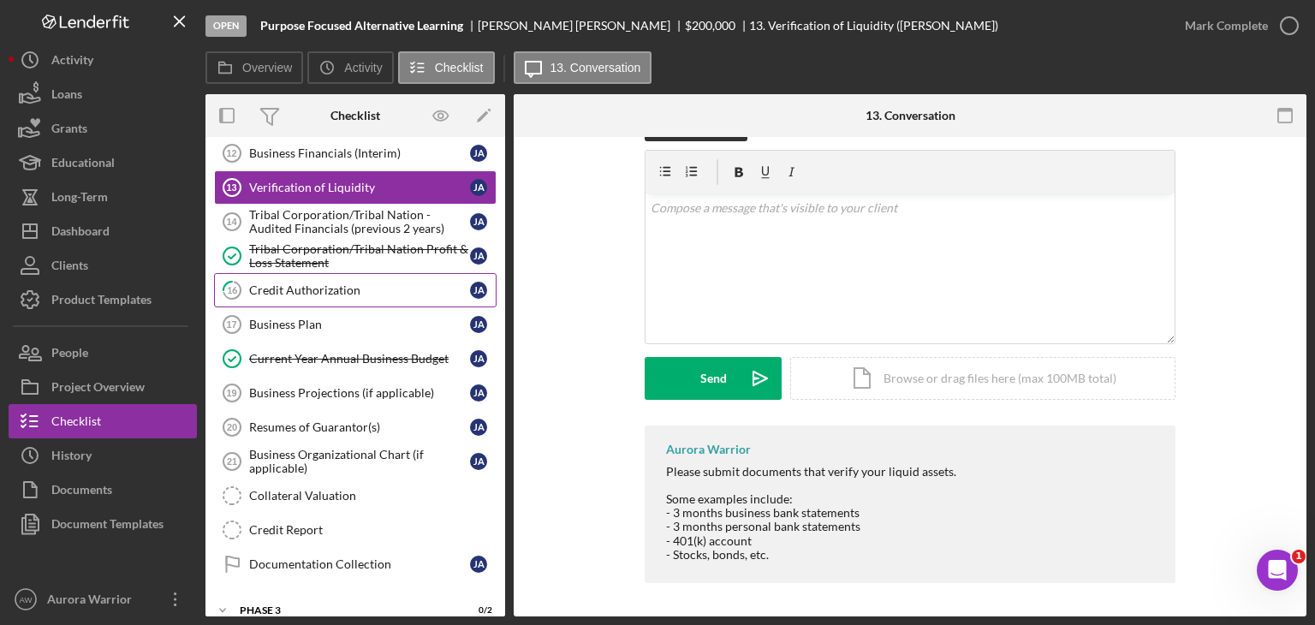
scroll to position [537, 0]
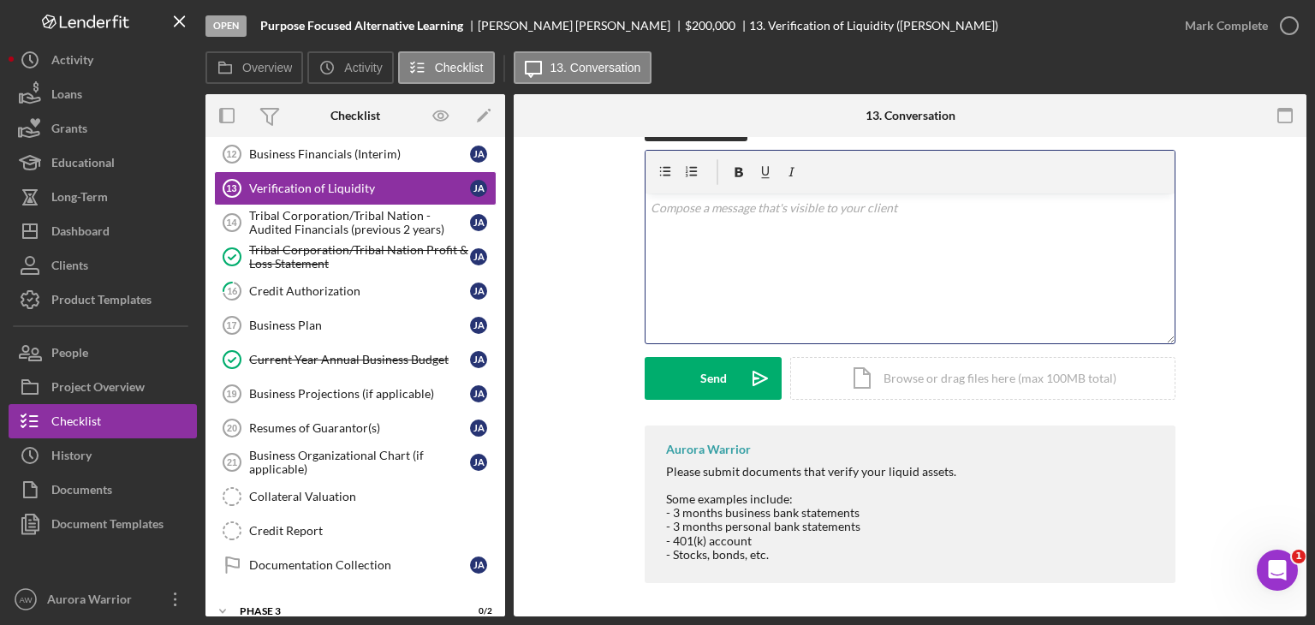
click at [821, 234] on div "v Color teal Color pink Remove color Add row above Add row below Add column bef…" at bounding box center [909, 268] width 529 height 150
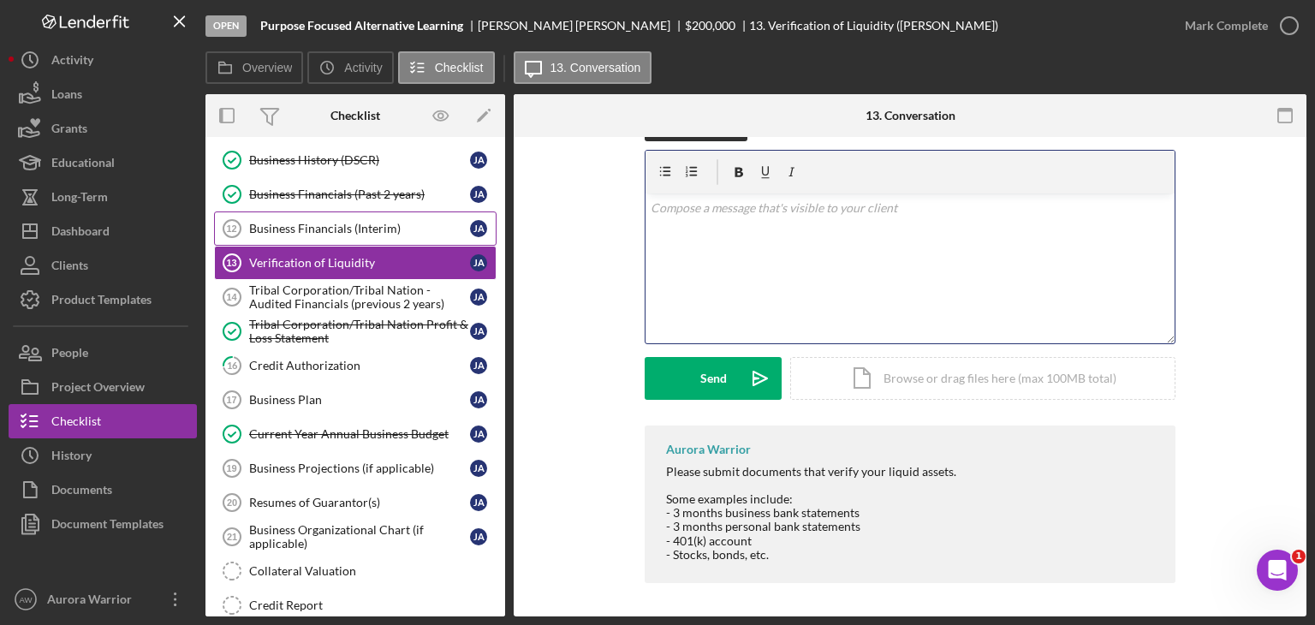
scroll to position [462, 0]
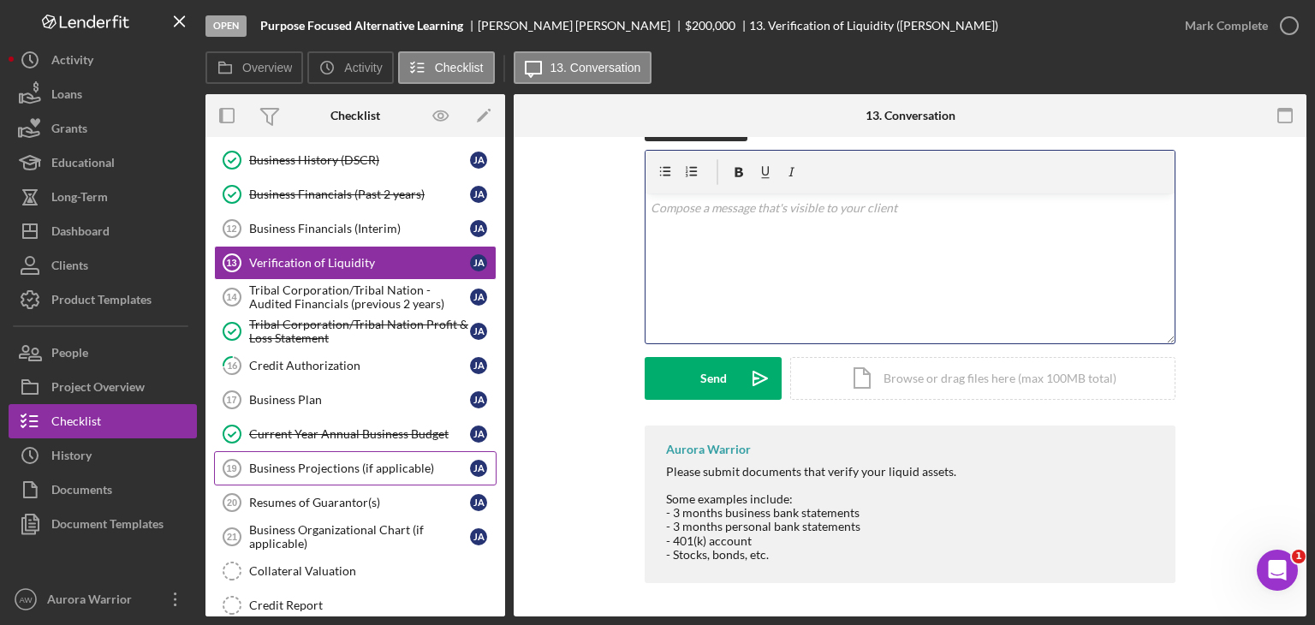
click at [377, 465] on div "Business Projections (if applicable)" at bounding box center [359, 468] width 221 height 14
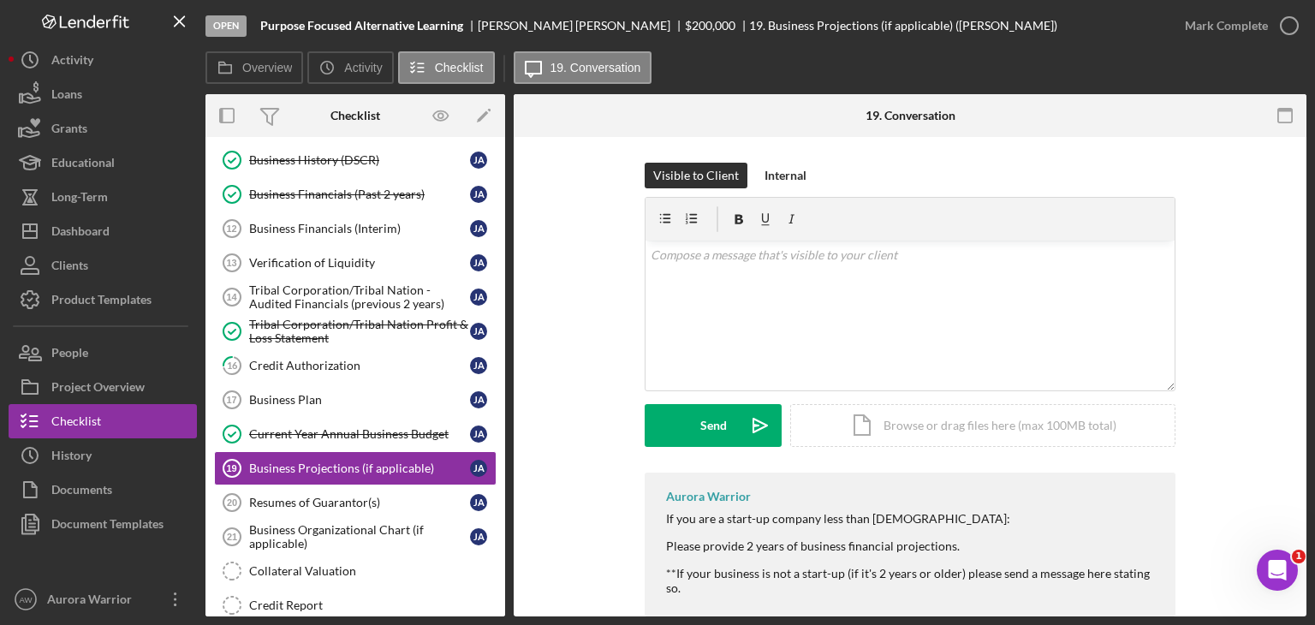
click at [1229, 460] on div "Visible to Client Internal v Color teal Color pink Remove color Add row above A…" at bounding box center [909, 318] width 741 height 310
